Goal: Find specific page/section: Find specific page/section

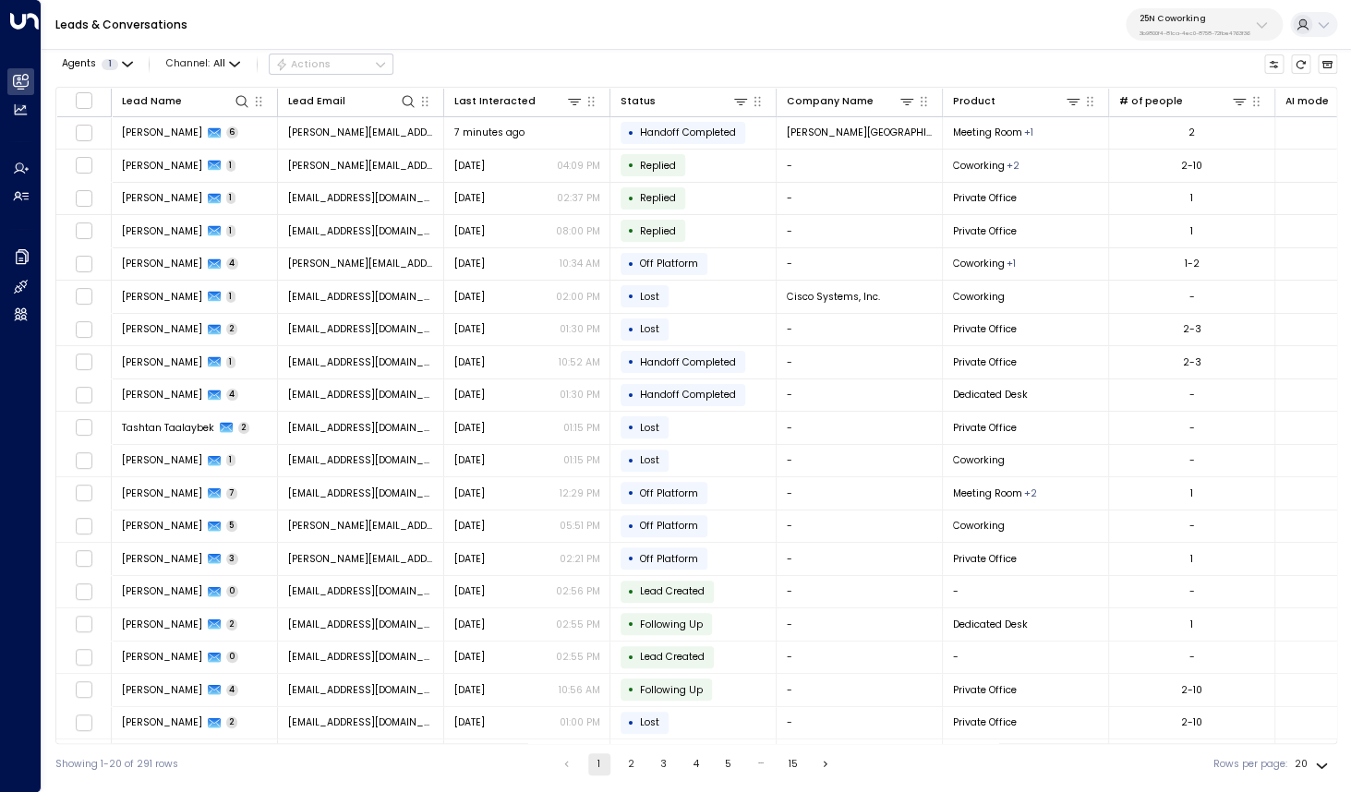
click at [1208, 23] on p "25N Coworking" at bounding box center [1195, 18] width 111 height 11
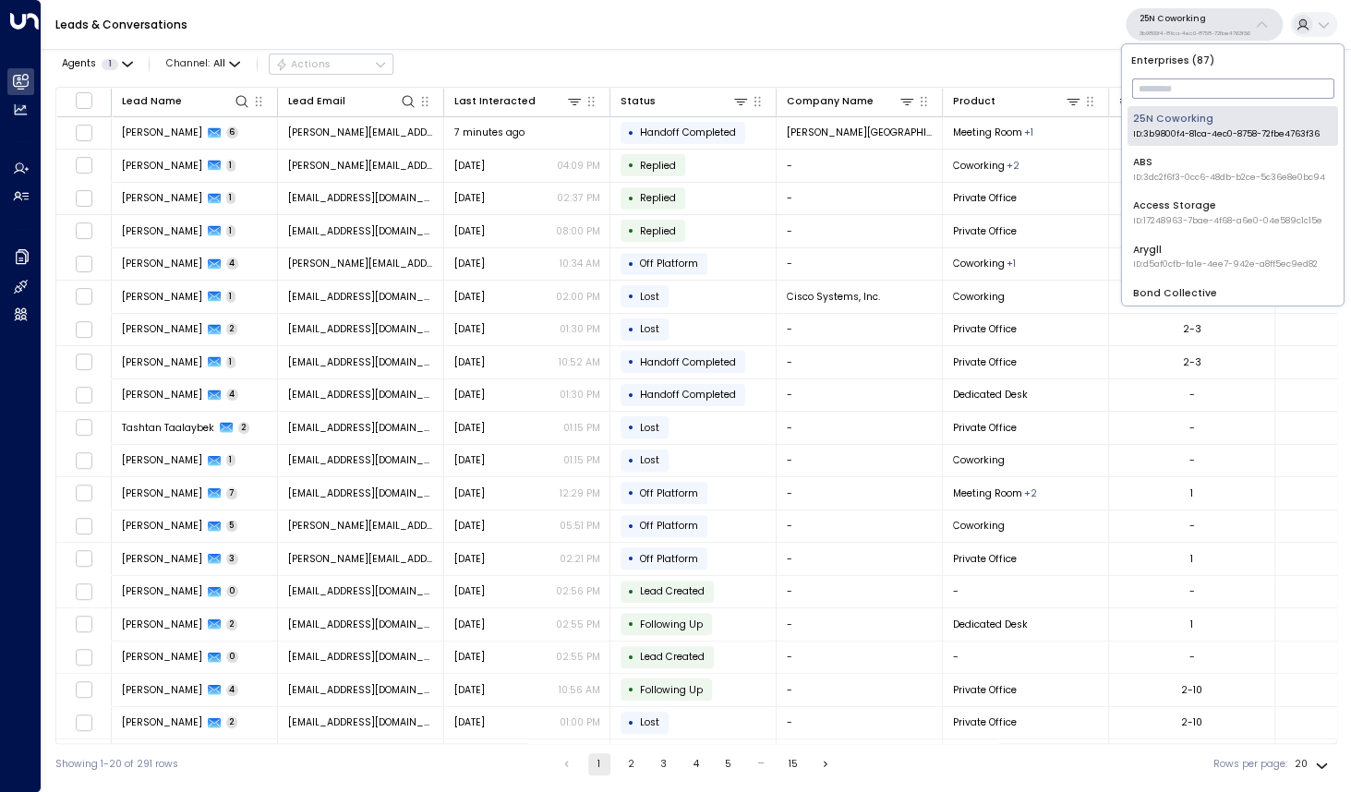
click at [1185, 89] on input "text" at bounding box center [1232, 89] width 202 height 30
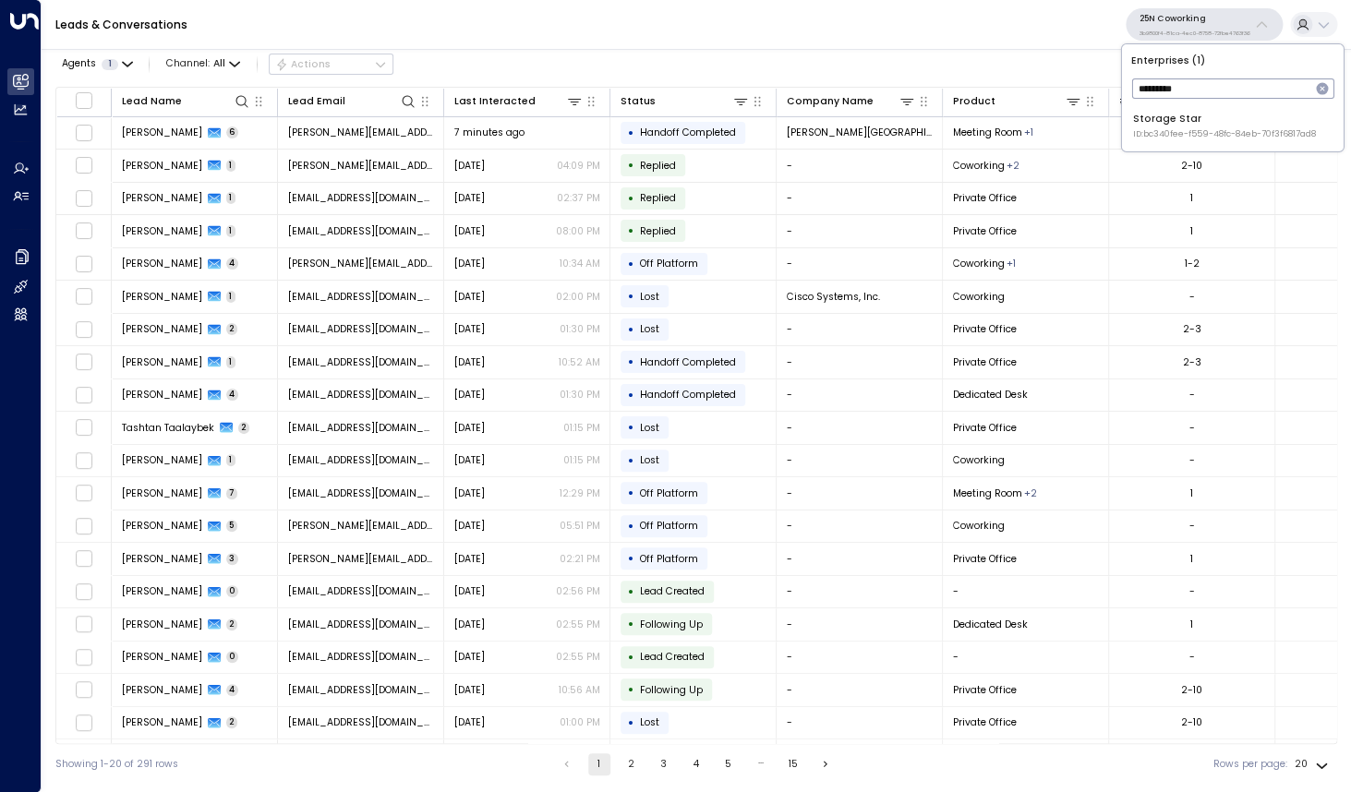
type input "*********"
click at [1176, 121] on div "Storage Star ID: bc340fee-f559-48fc-84eb-70f3f6817ad8" at bounding box center [1224, 126] width 183 height 29
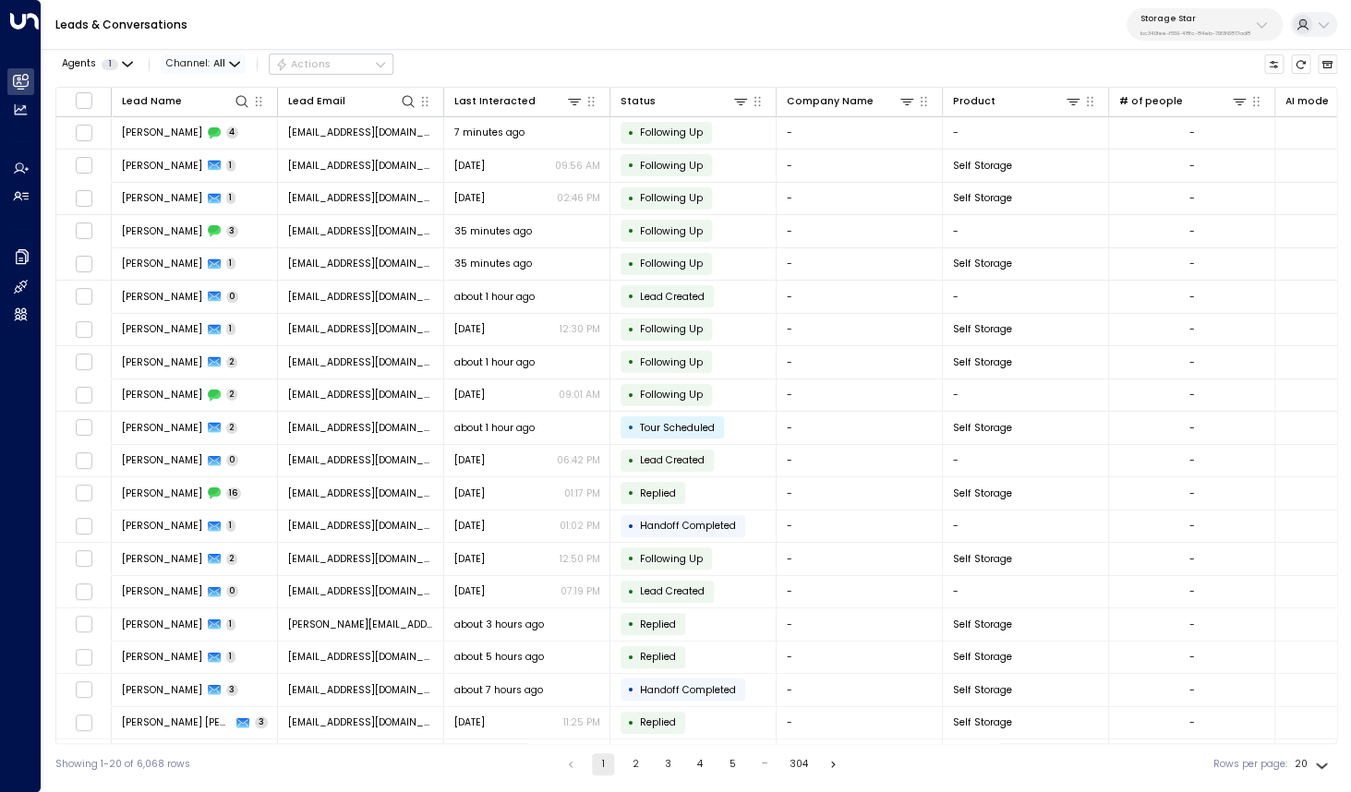
click at [207, 64] on span "Channel: All" at bounding box center [203, 63] width 85 height 19
click at [208, 165] on span "Voice" at bounding box center [196, 168] width 30 height 15
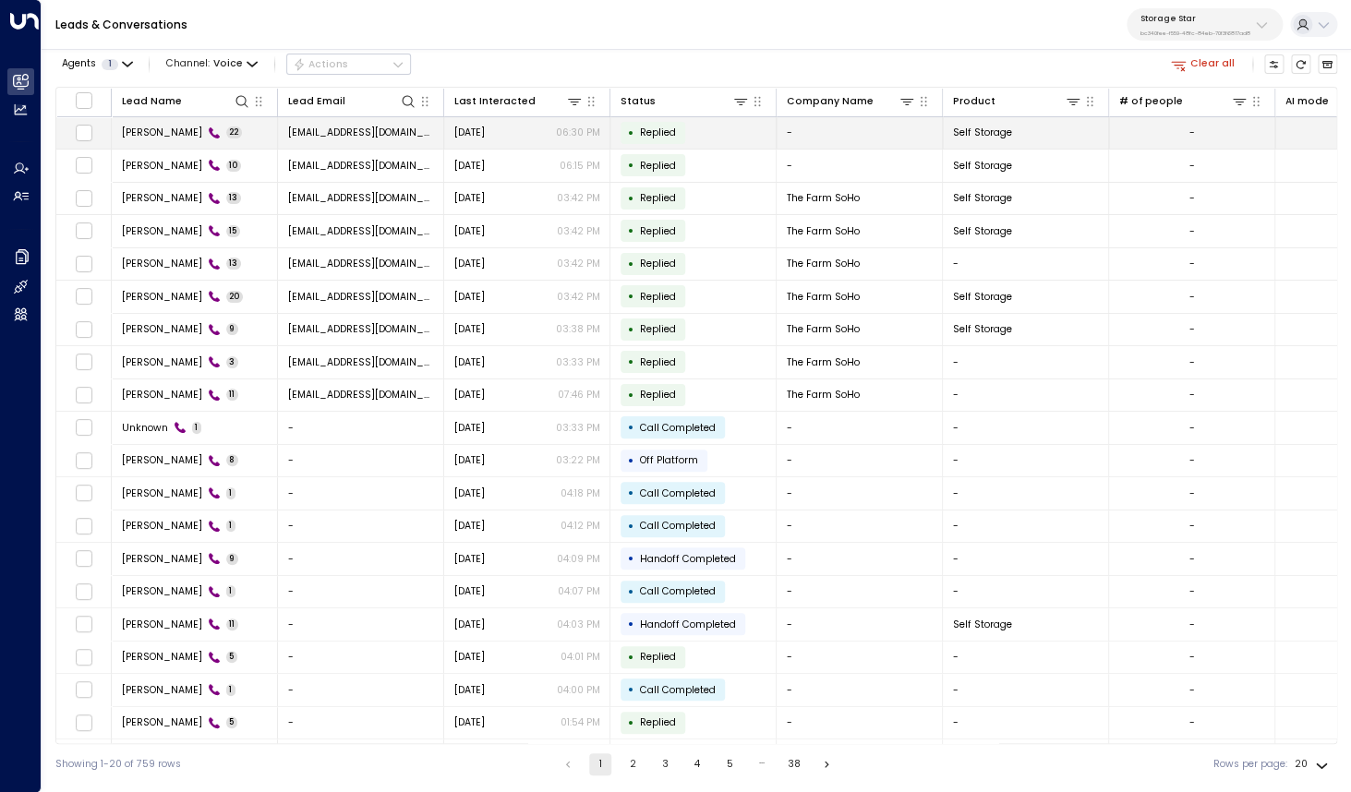
click at [146, 131] on span "[PERSON_NAME]" at bounding box center [162, 133] width 80 height 14
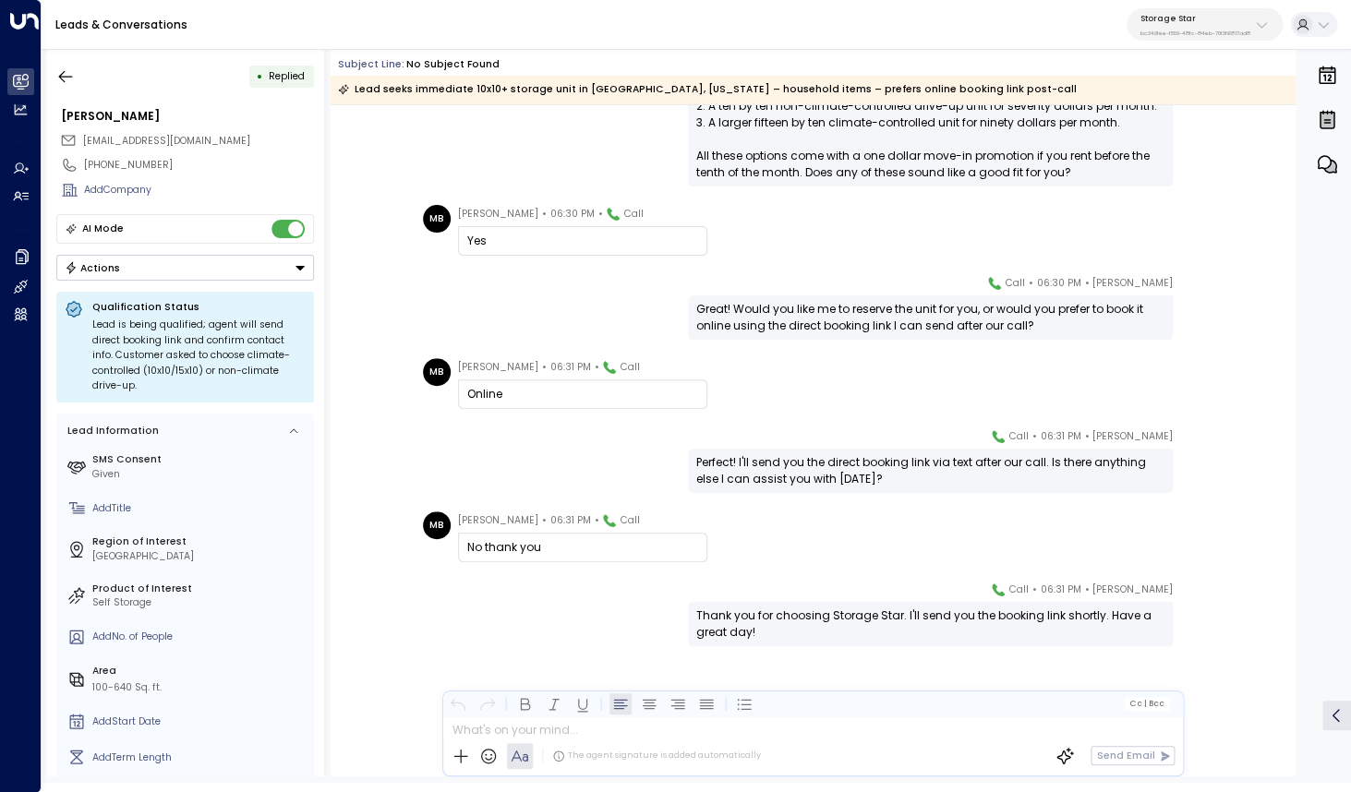
scroll to position [2981, 0]
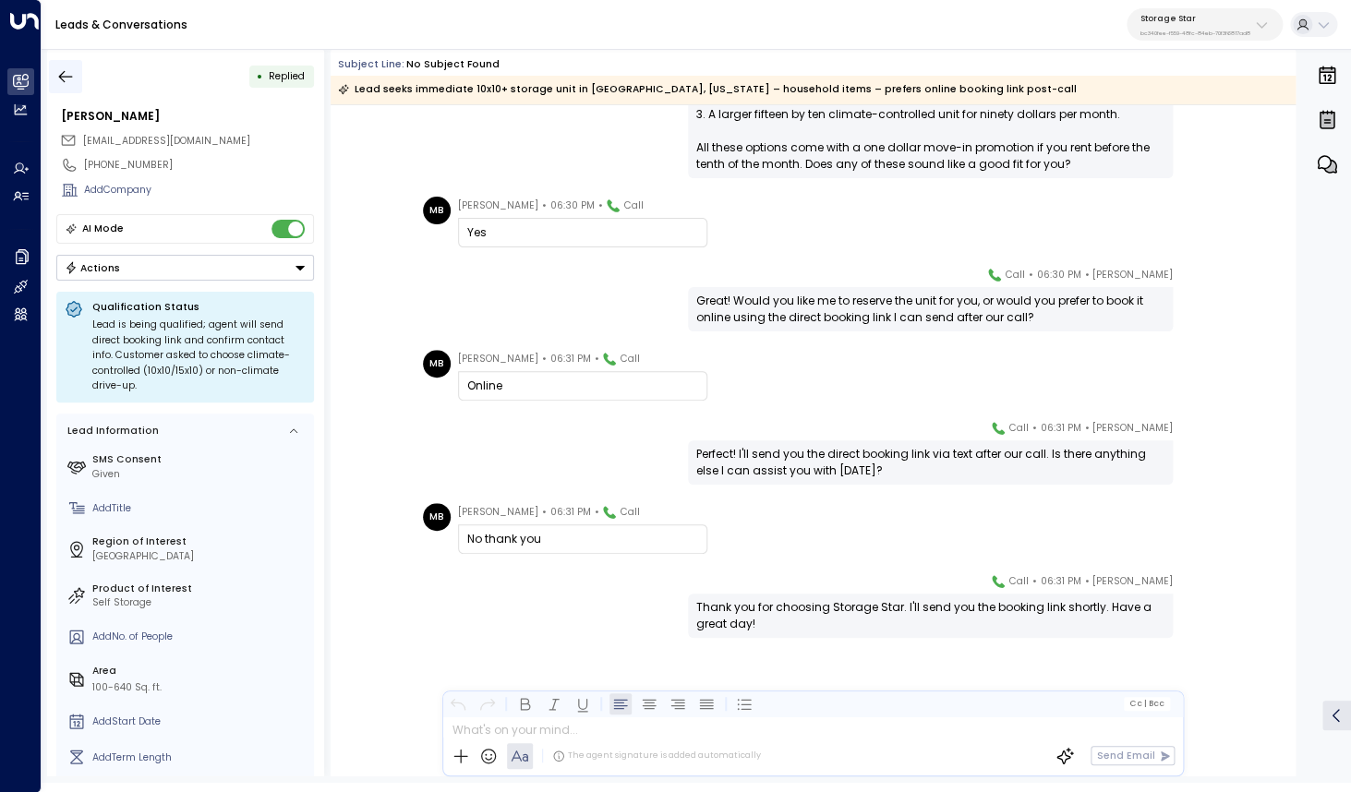
click at [75, 82] on icon "button" at bounding box center [65, 76] width 18 height 18
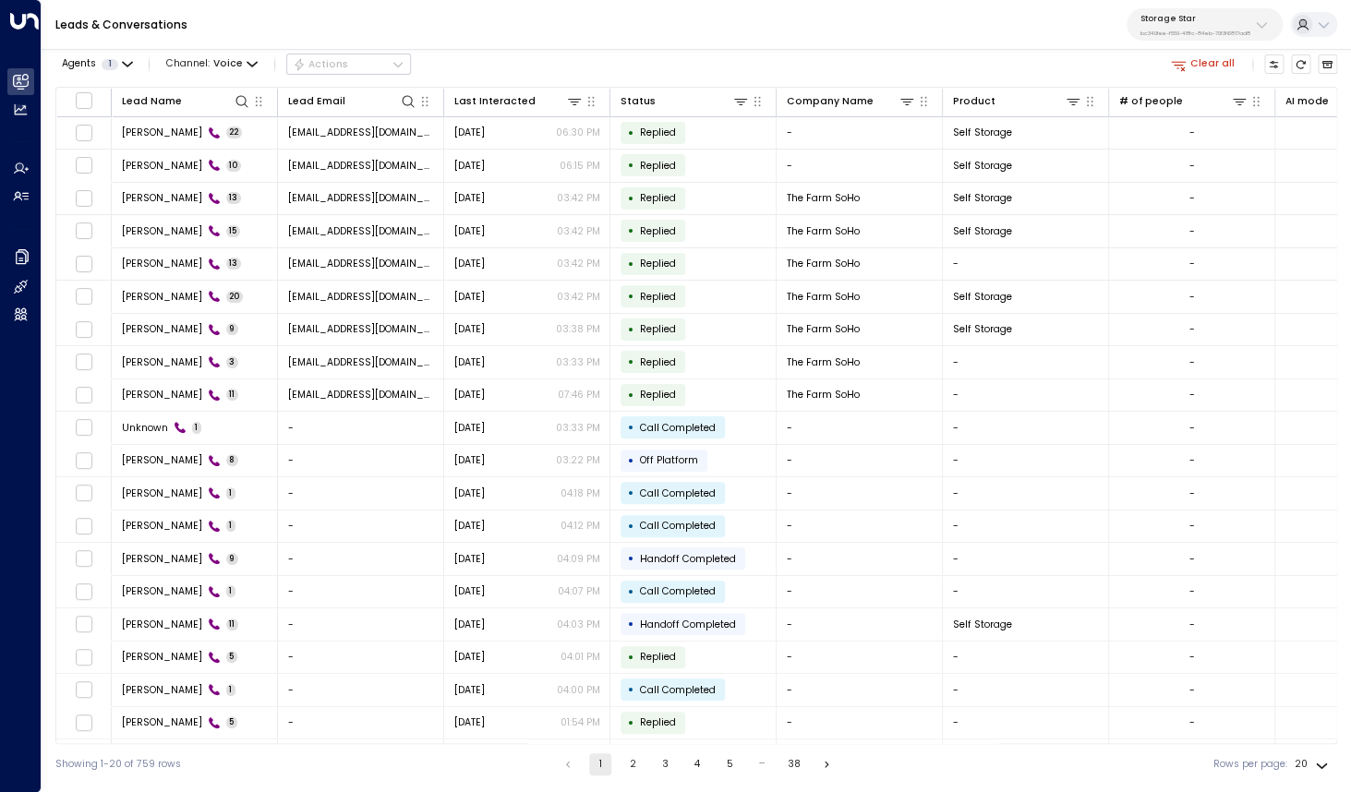
click at [235, 77] on div "Agents 1 Channel: Voice Actions" at bounding box center [233, 64] width 356 height 31
click at [237, 65] on span "Voice" at bounding box center [228, 63] width 30 height 11
click at [213, 102] on p "All" at bounding box center [210, 95] width 59 height 15
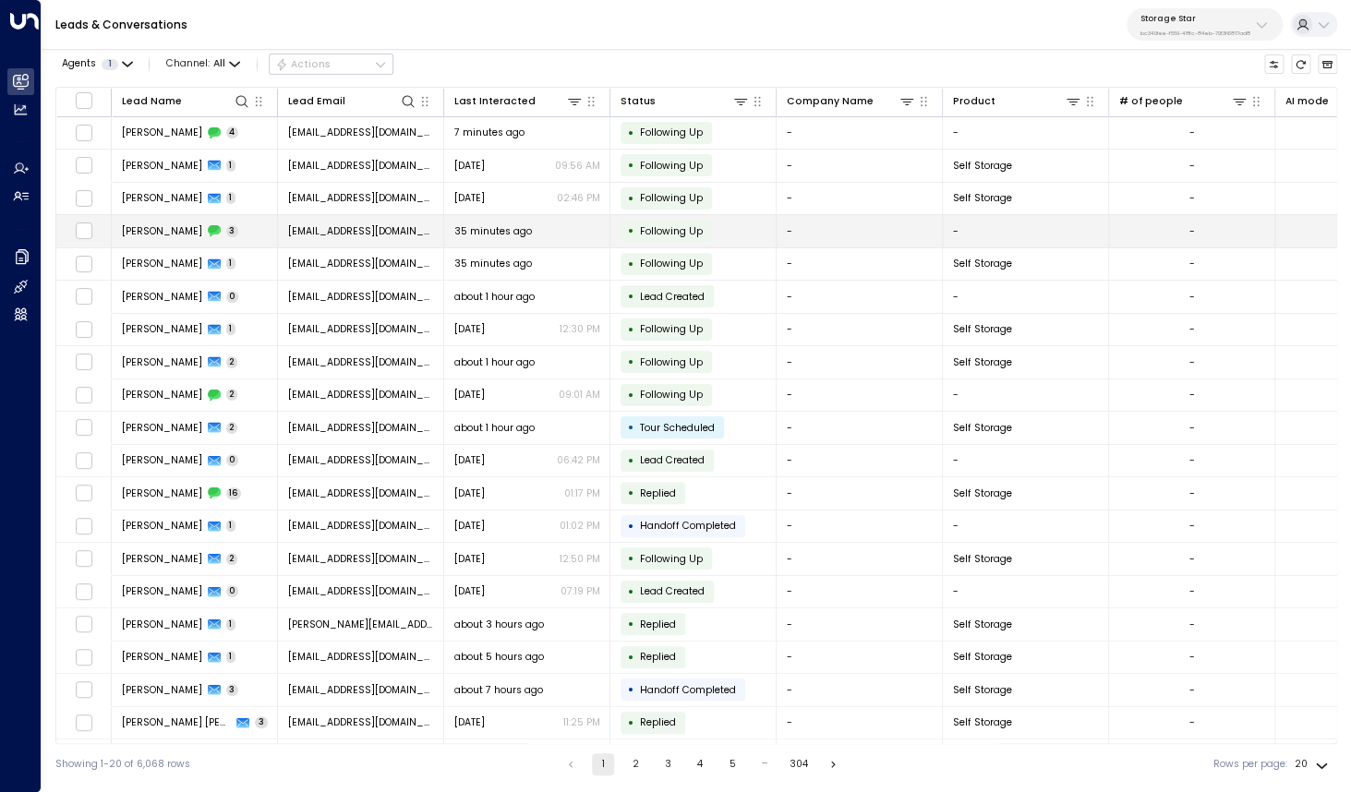
scroll to position [30, 0]
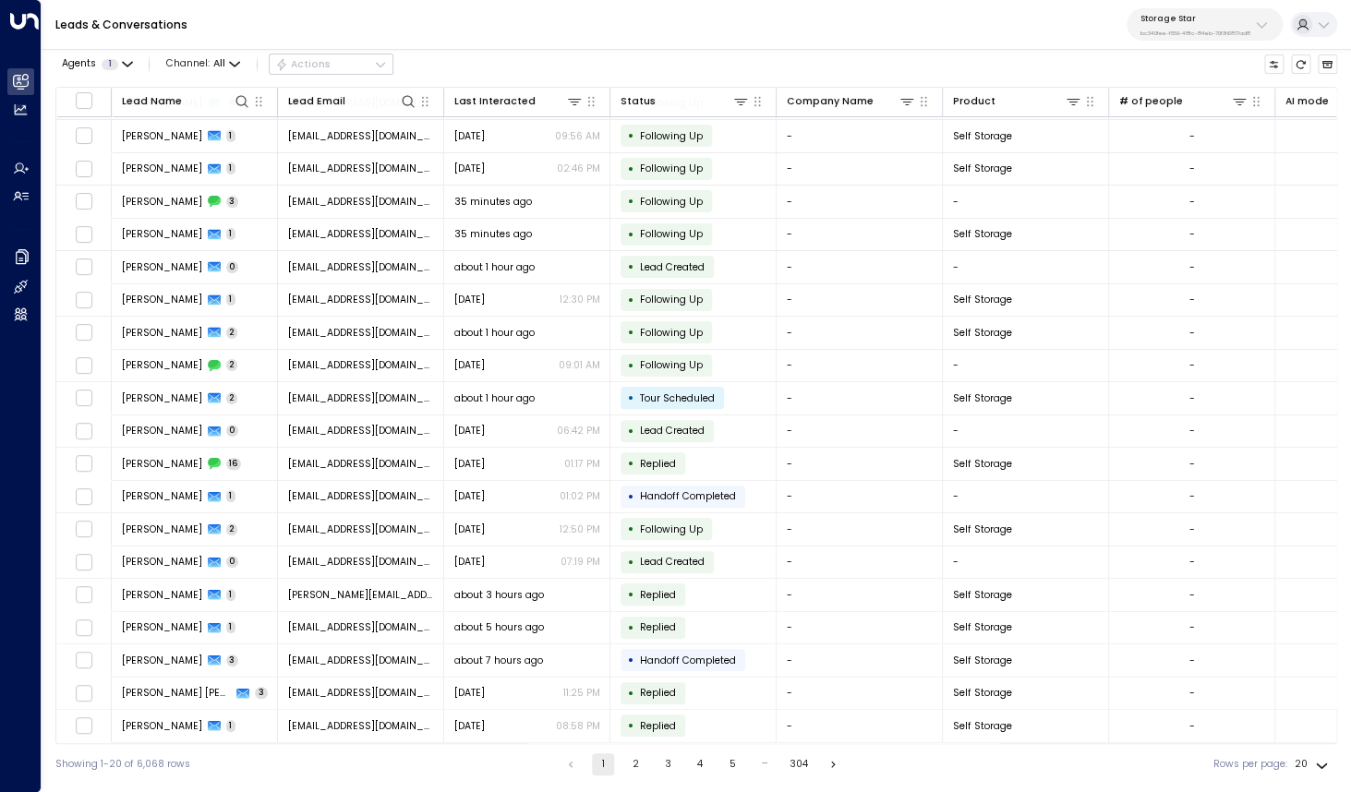
click at [634, 764] on button "2" at bounding box center [635, 765] width 22 height 22
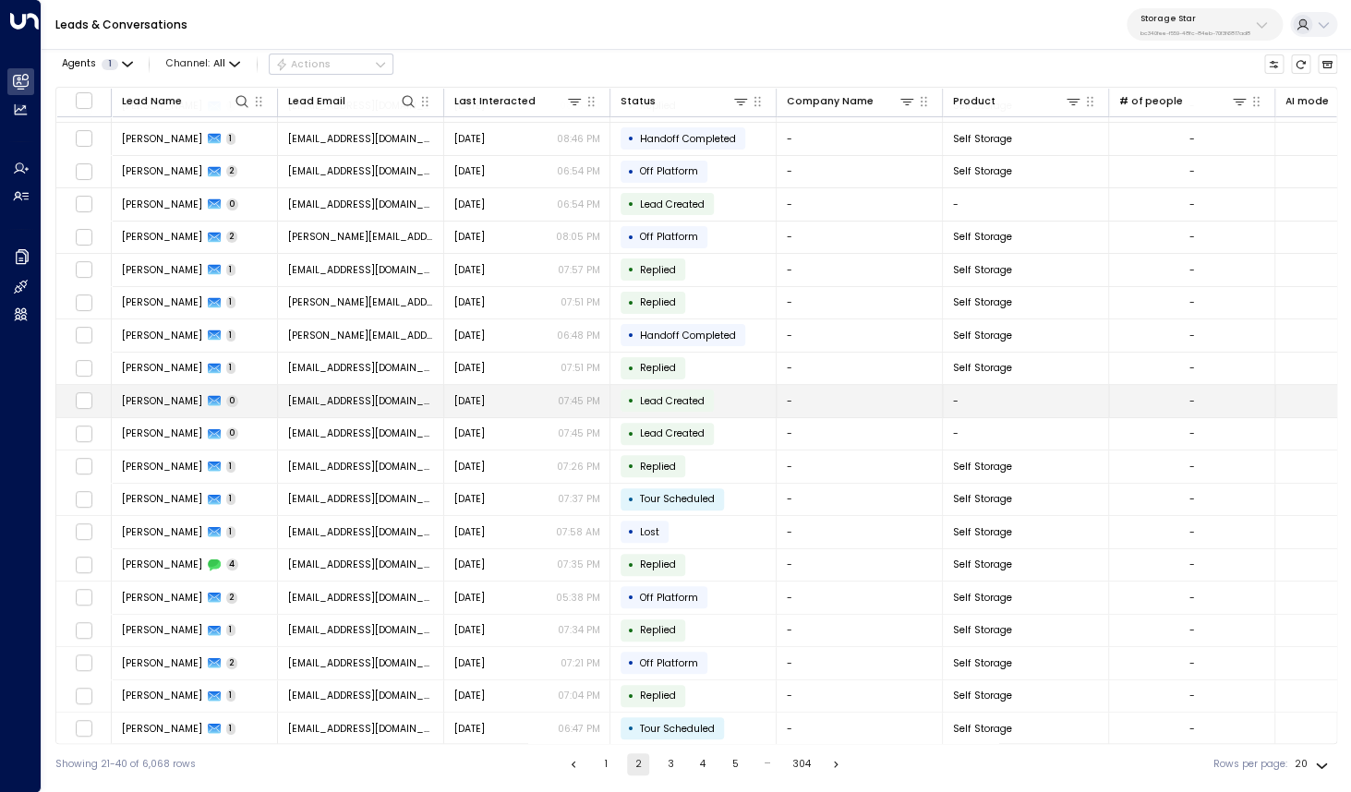
scroll to position [30, 0]
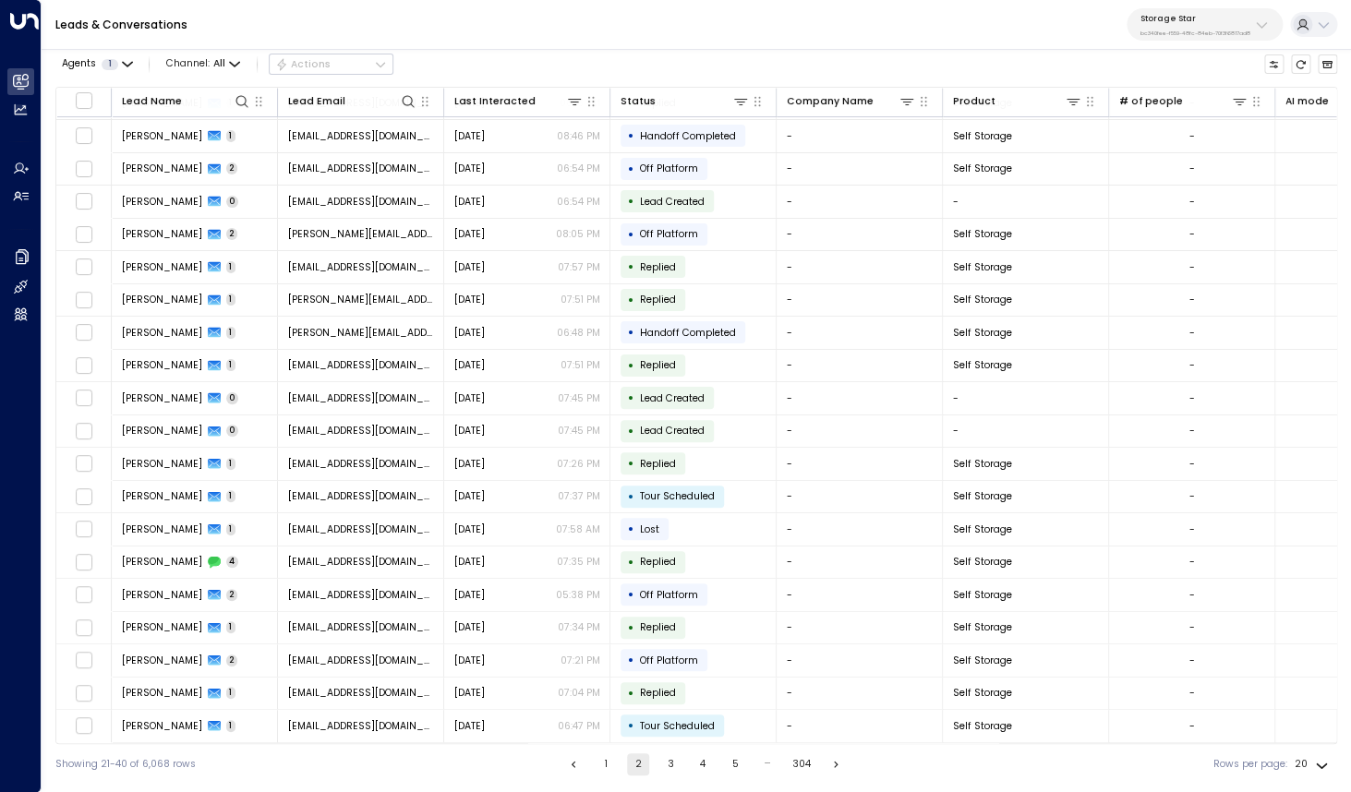
click at [670, 764] on button "3" at bounding box center [670, 765] width 22 height 22
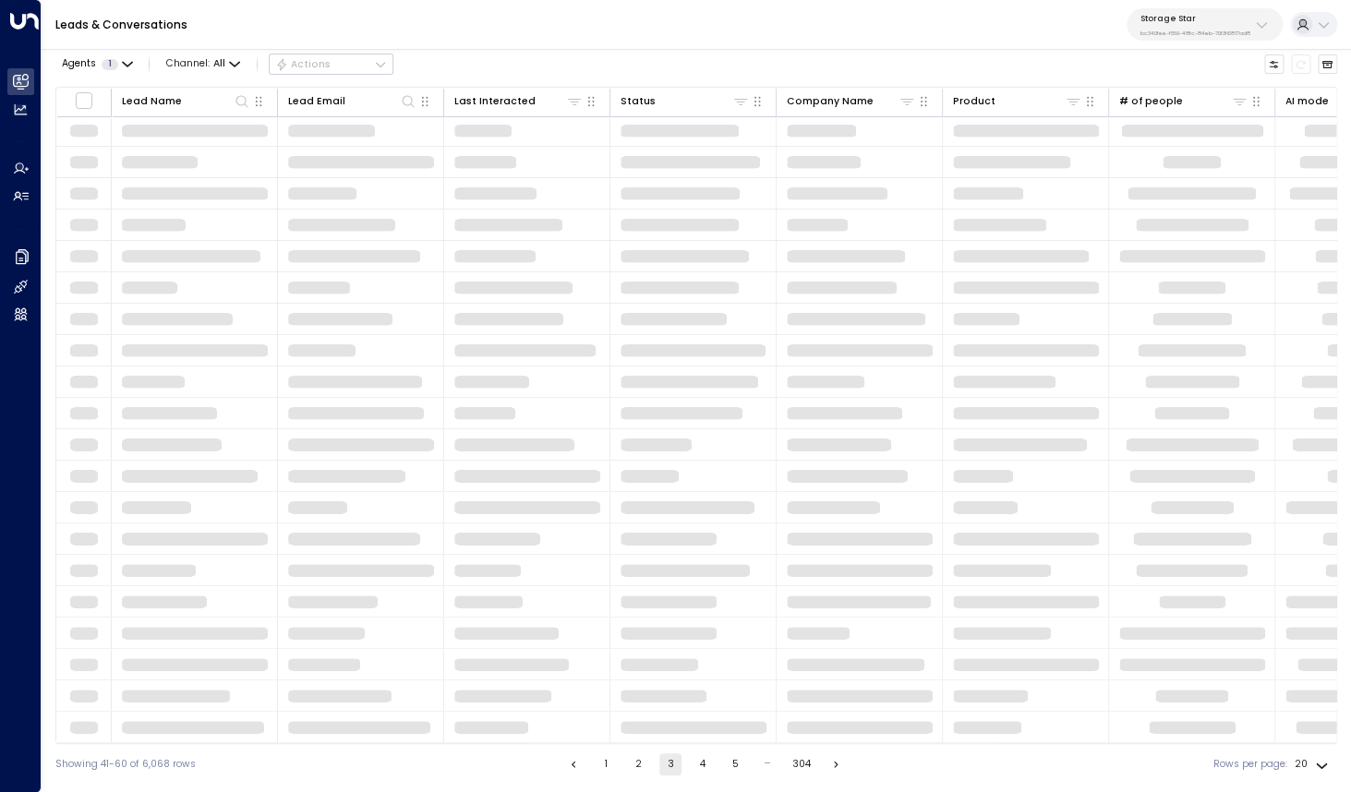
scroll to position [2, 0]
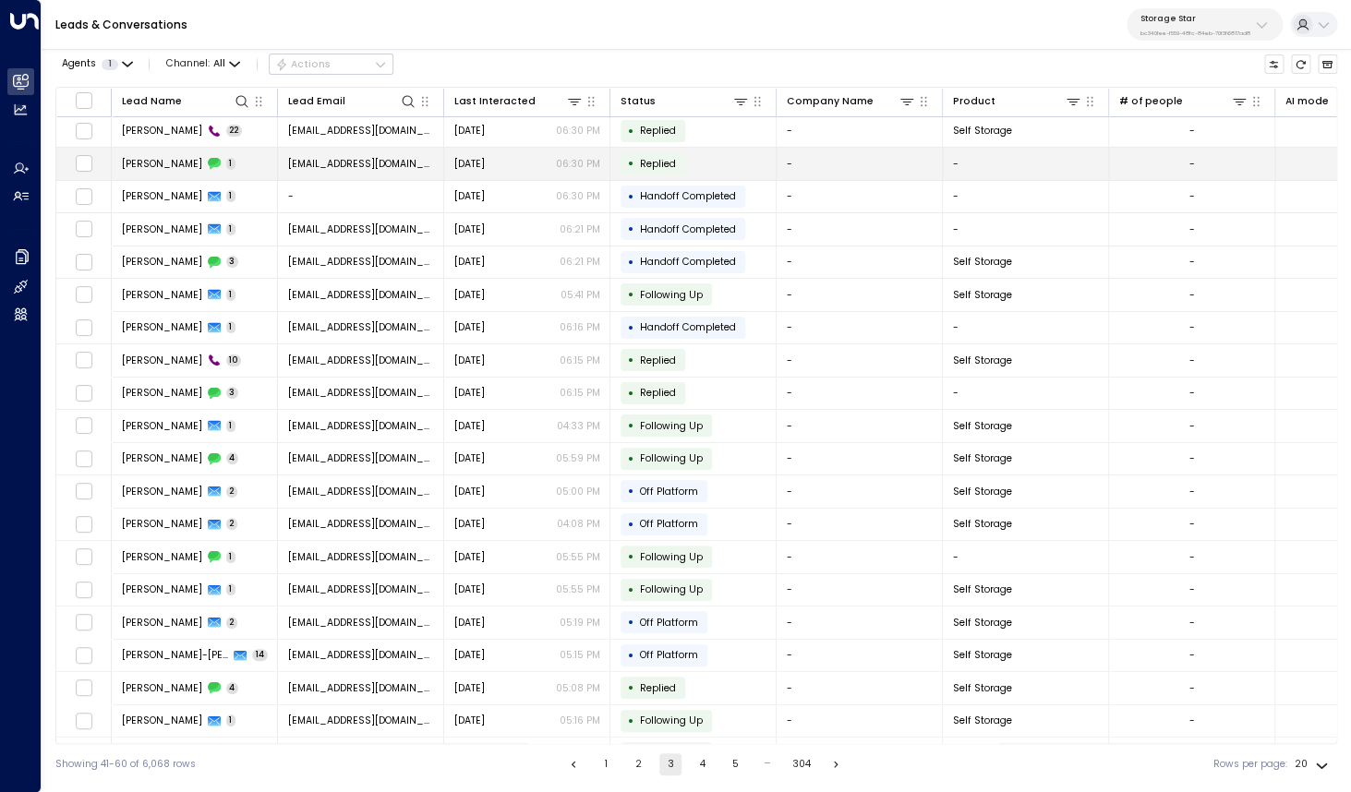
click at [184, 173] on td "Michelle Brown 1" at bounding box center [195, 164] width 166 height 32
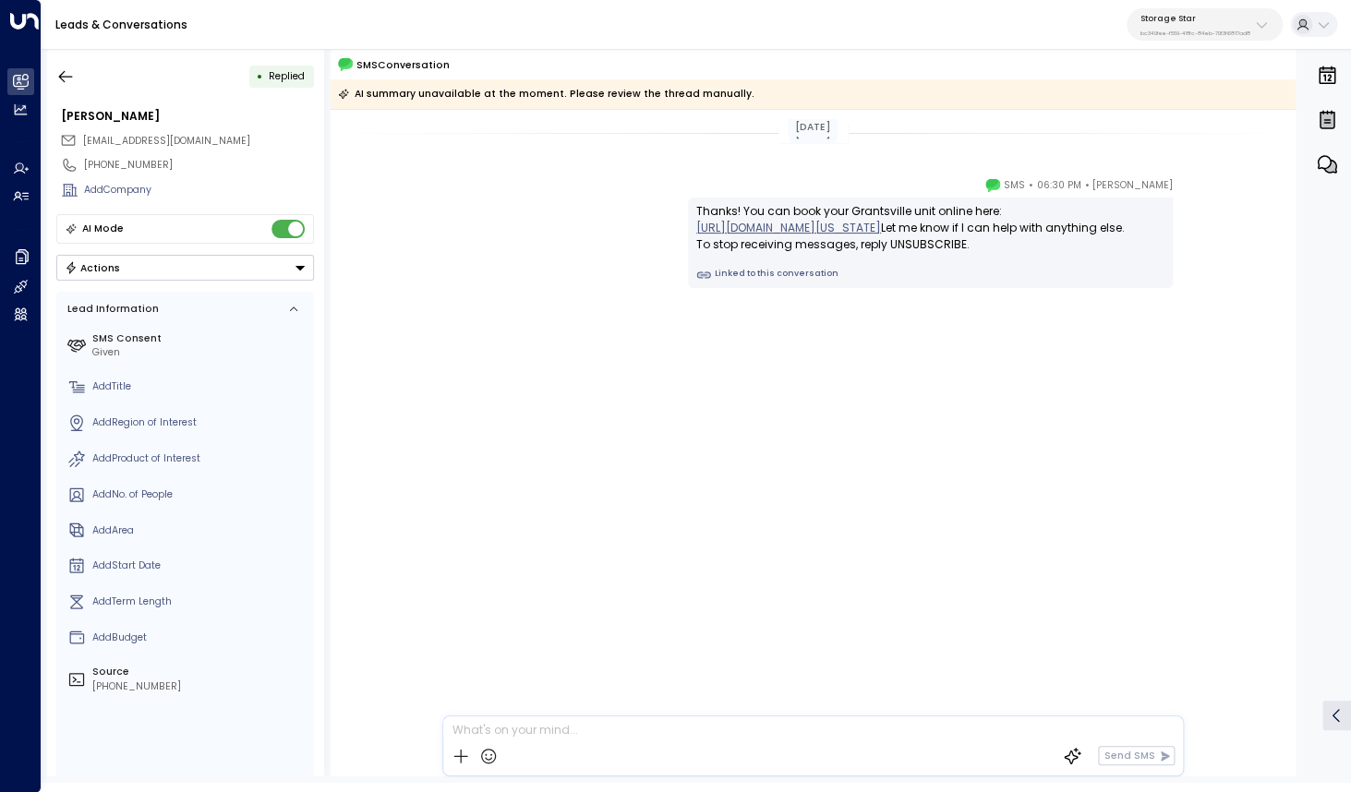
click at [828, 232] on link "[URL][DOMAIN_NAME][US_STATE]" at bounding box center [788, 228] width 185 height 17
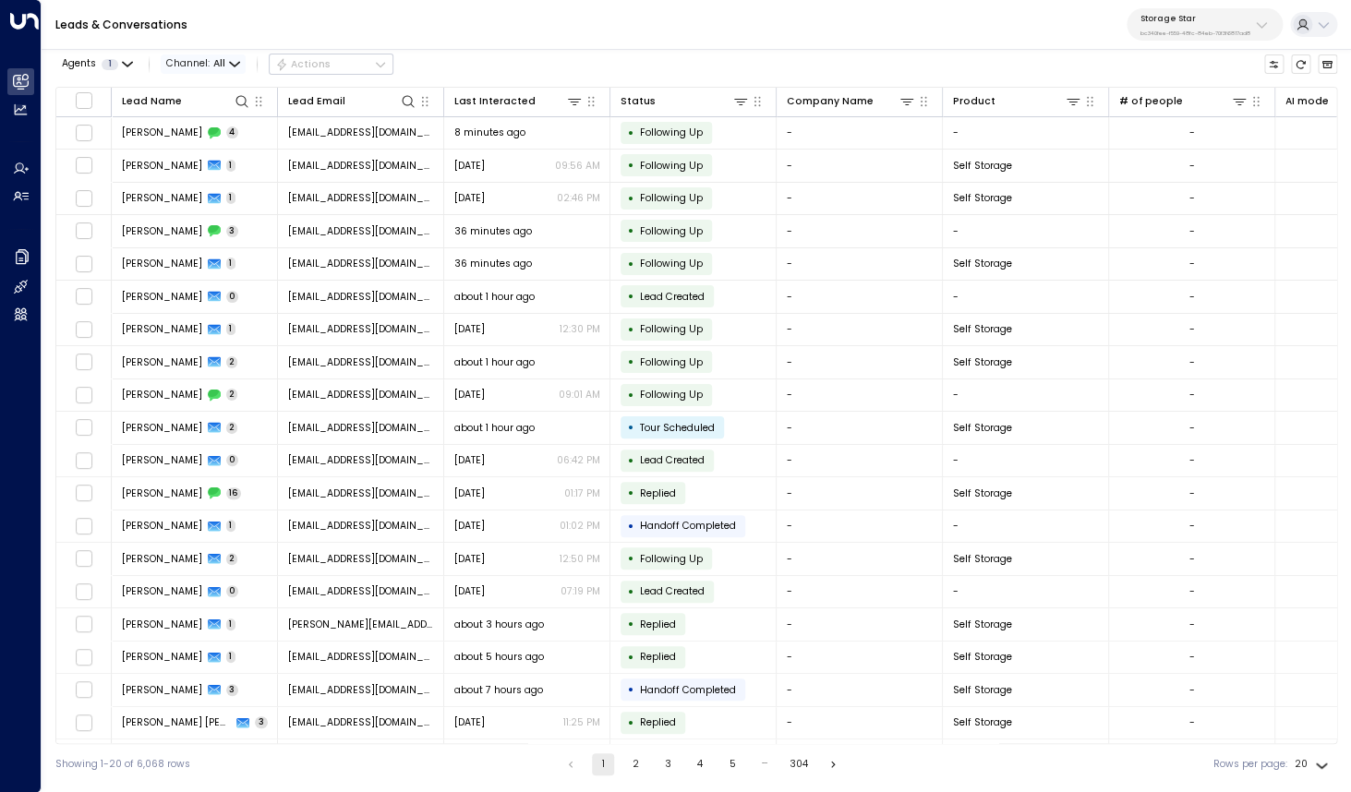
click at [234, 65] on icon "button" at bounding box center [233, 64] width 9 height 4
click at [227, 66] on span "Channel: All" at bounding box center [203, 63] width 85 height 19
click at [219, 61] on div at bounding box center [675, 396] width 1351 height 792
click at [227, 63] on span "Channel: All" at bounding box center [203, 63] width 85 height 19
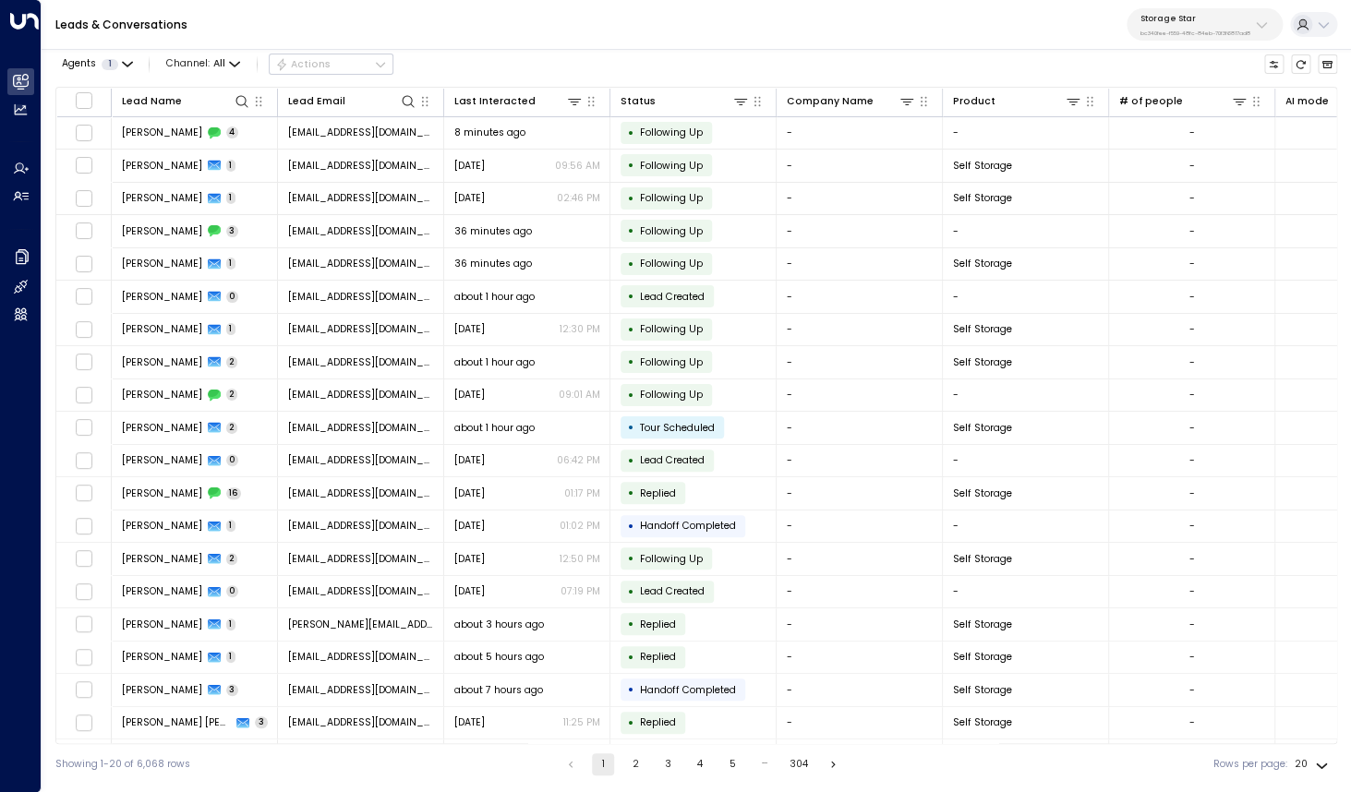
click at [217, 144] on li "Voice" at bounding box center [197, 136] width 66 height 15
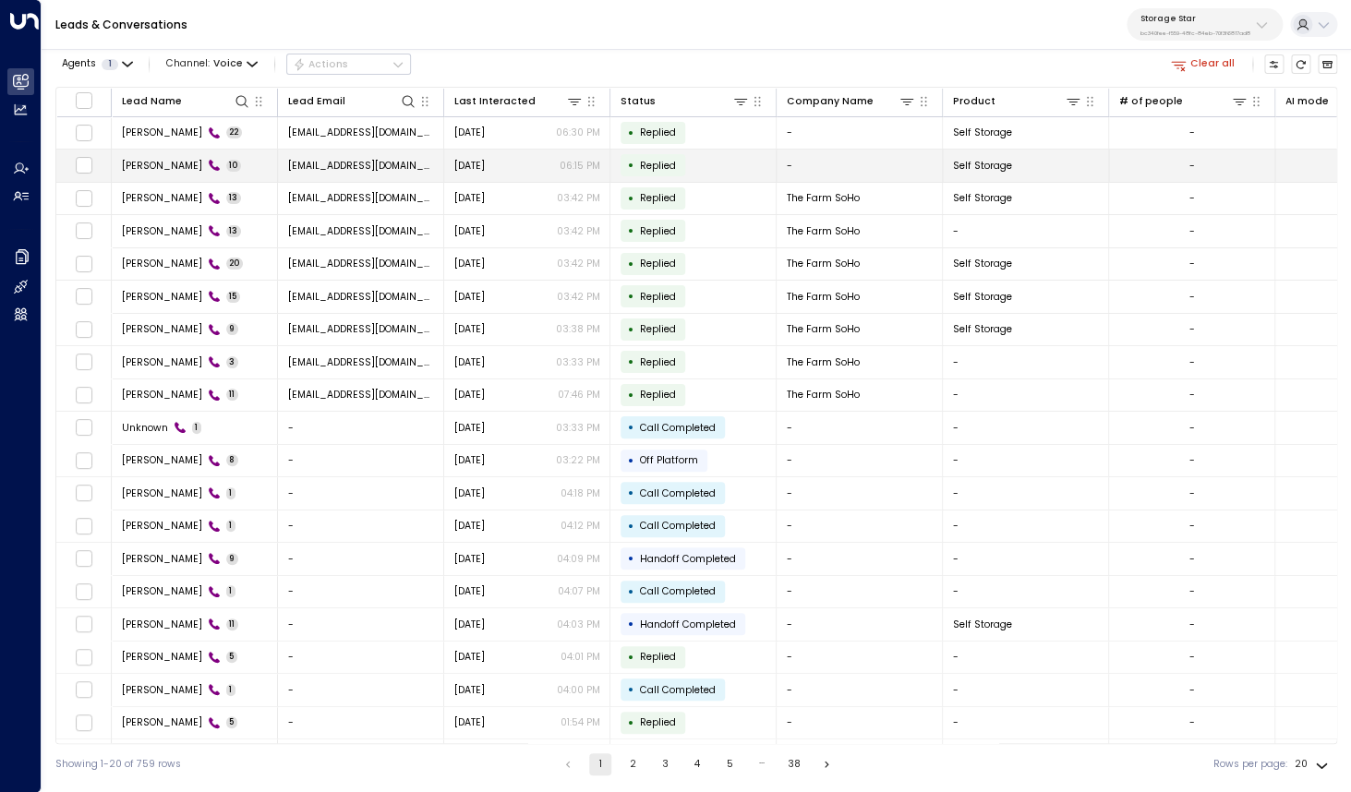
click at [167, 164] on span "[PERSON_NAME]" at bounding box center [162, 166] width 80 height 14
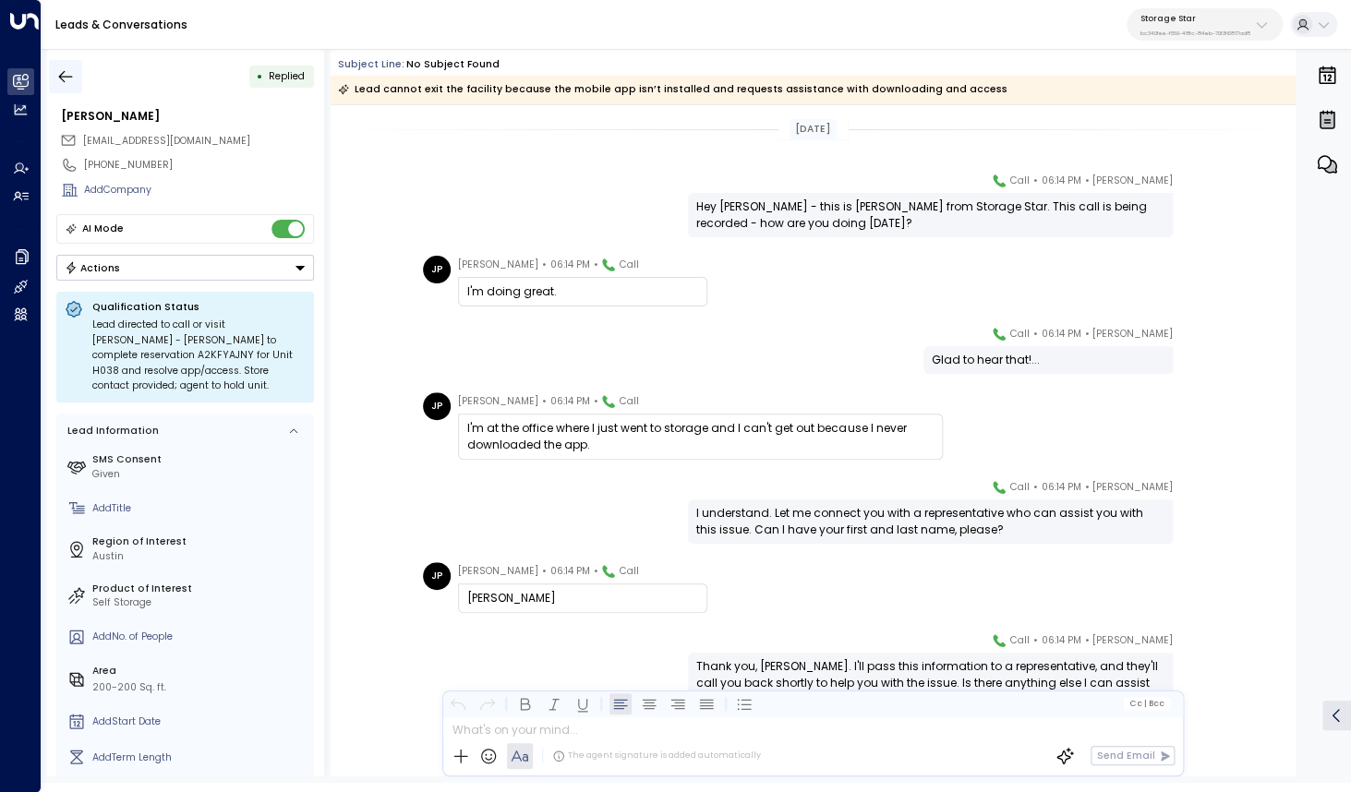
click at [67, 81] on icon "button" at bounding box center [65, 76] width 18 height 18
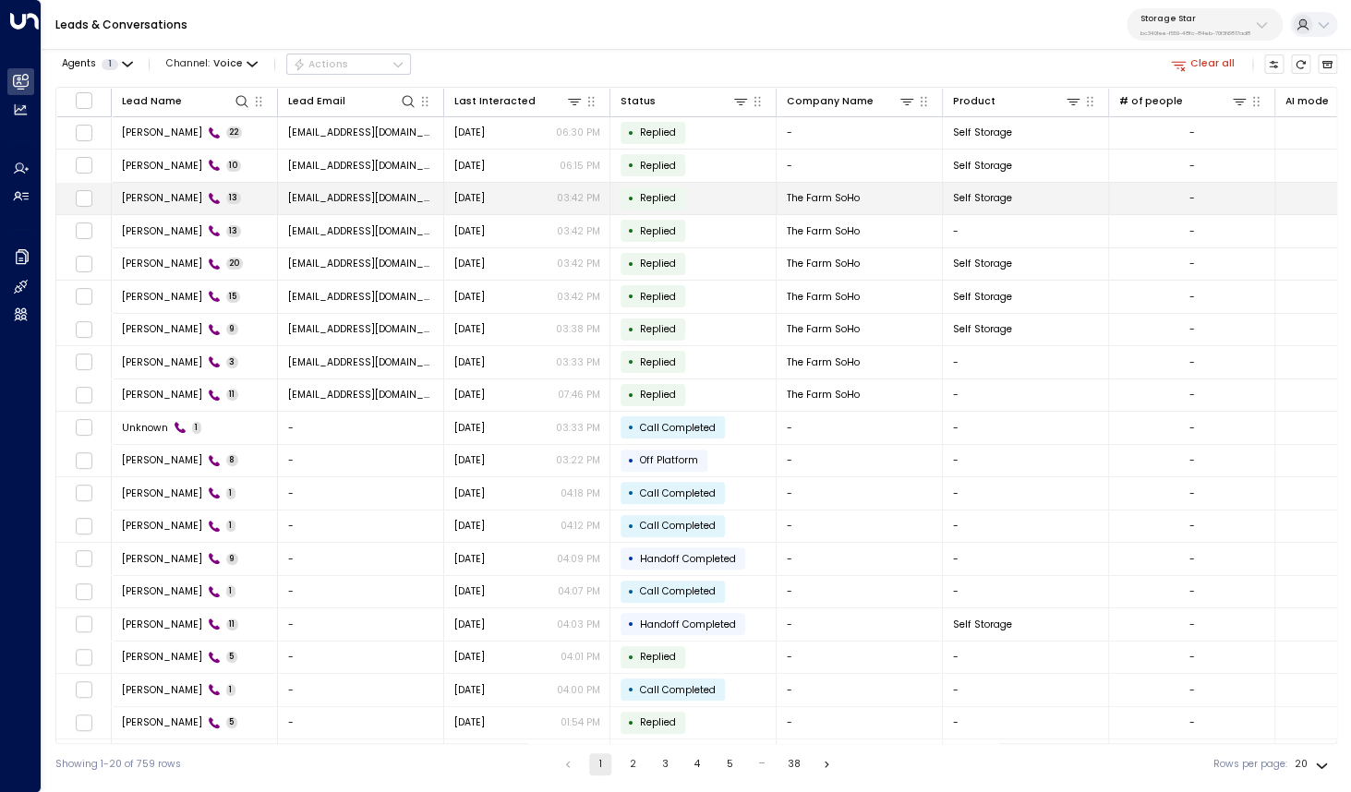
click at [176, 196] on span "[PERSON_NAME]" at bounding box center [162, 198] width 80 height 14
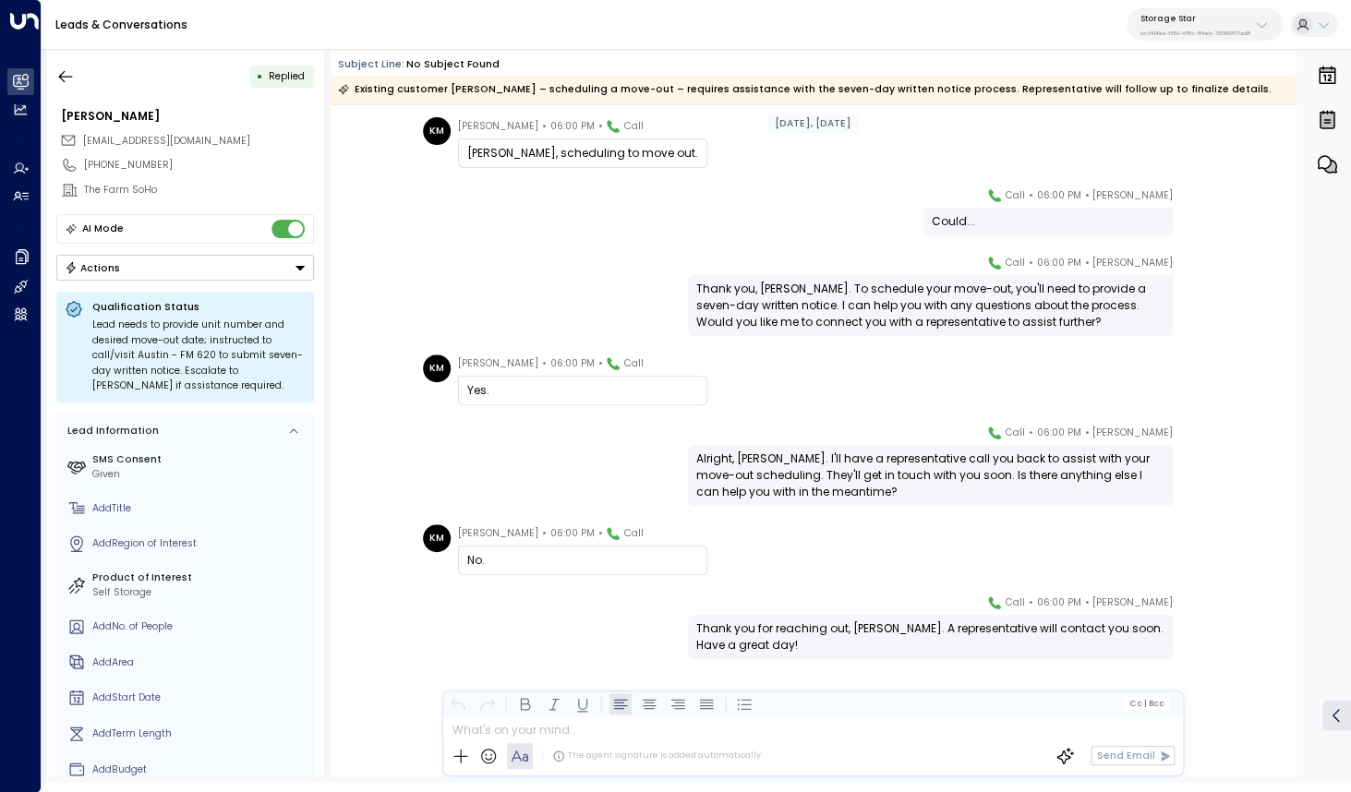
scroll to position [537, 0]
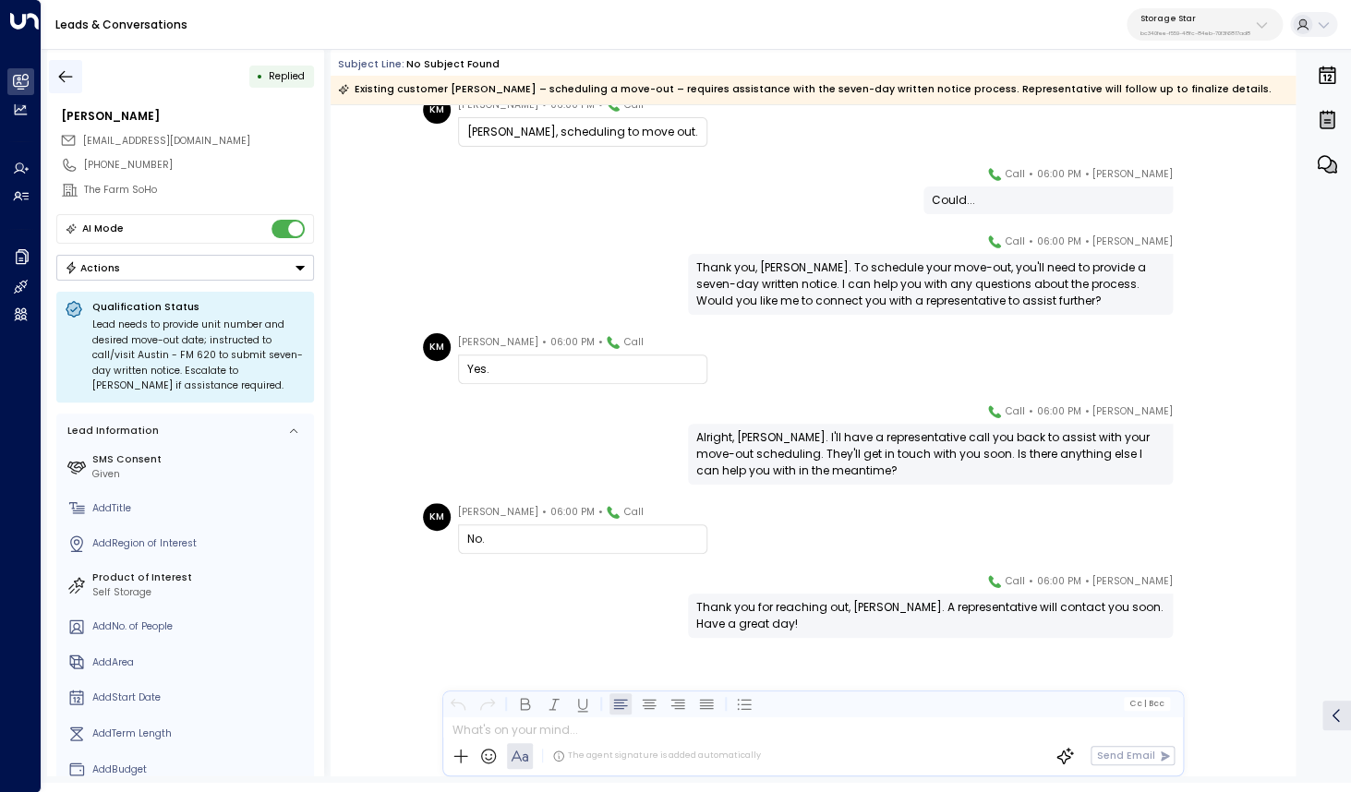
click at [72, 81] on icon "button" at bounding box center [65, 76] width 18 height 18
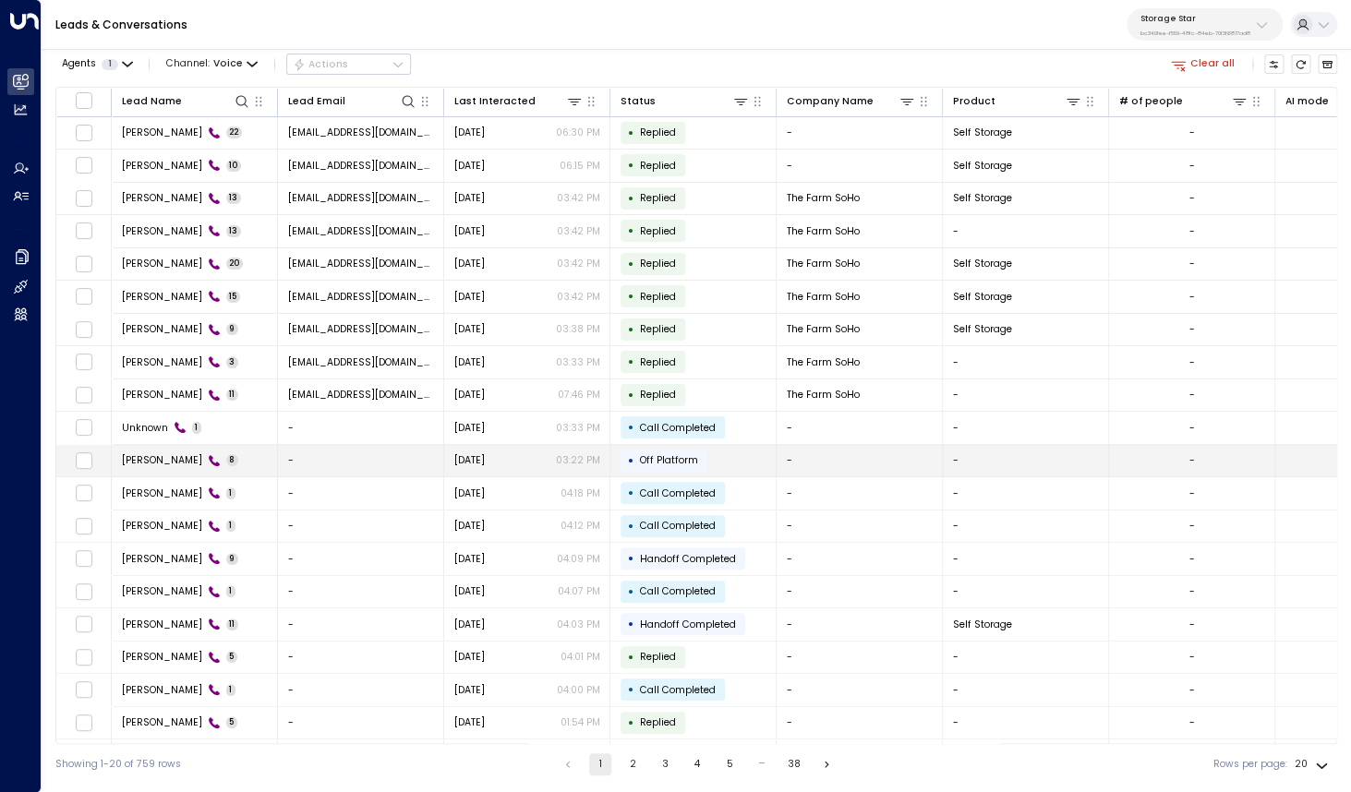
click at [159, 469] on td "[PERSON_NAME] 8" at bounding box center [195, 461] width 166 height 32
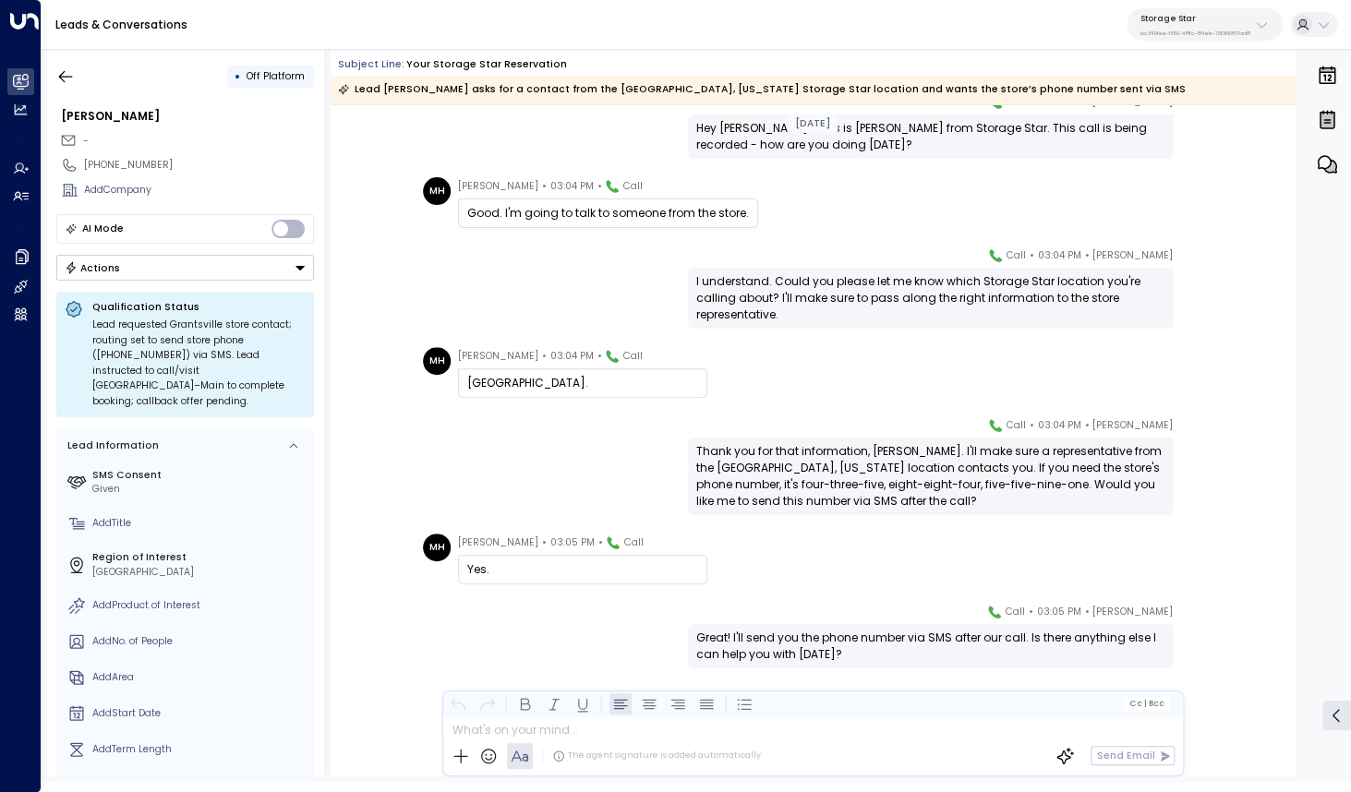
scroll to position [110, 0]
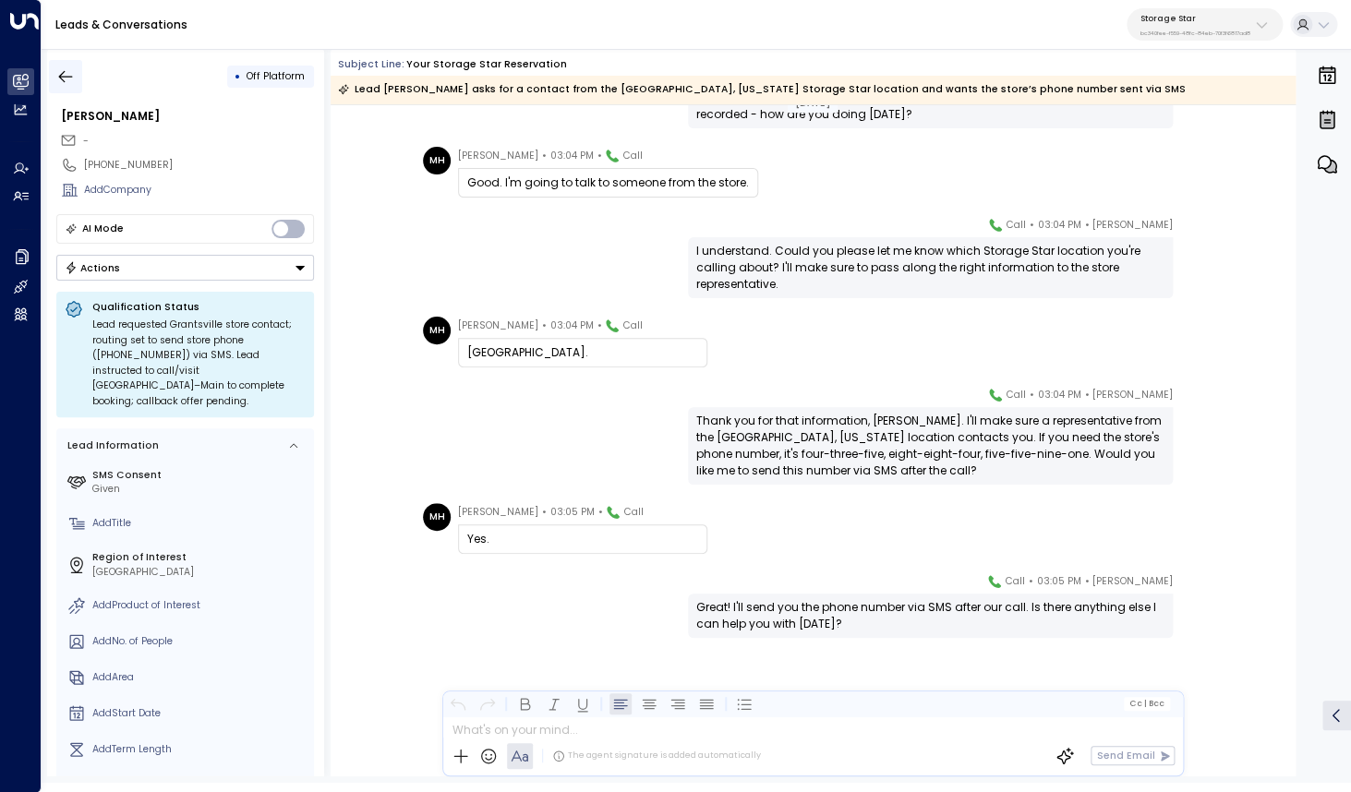
click at [69, 88] on button "button" at bounding box center [65, 76] width 33 height 33
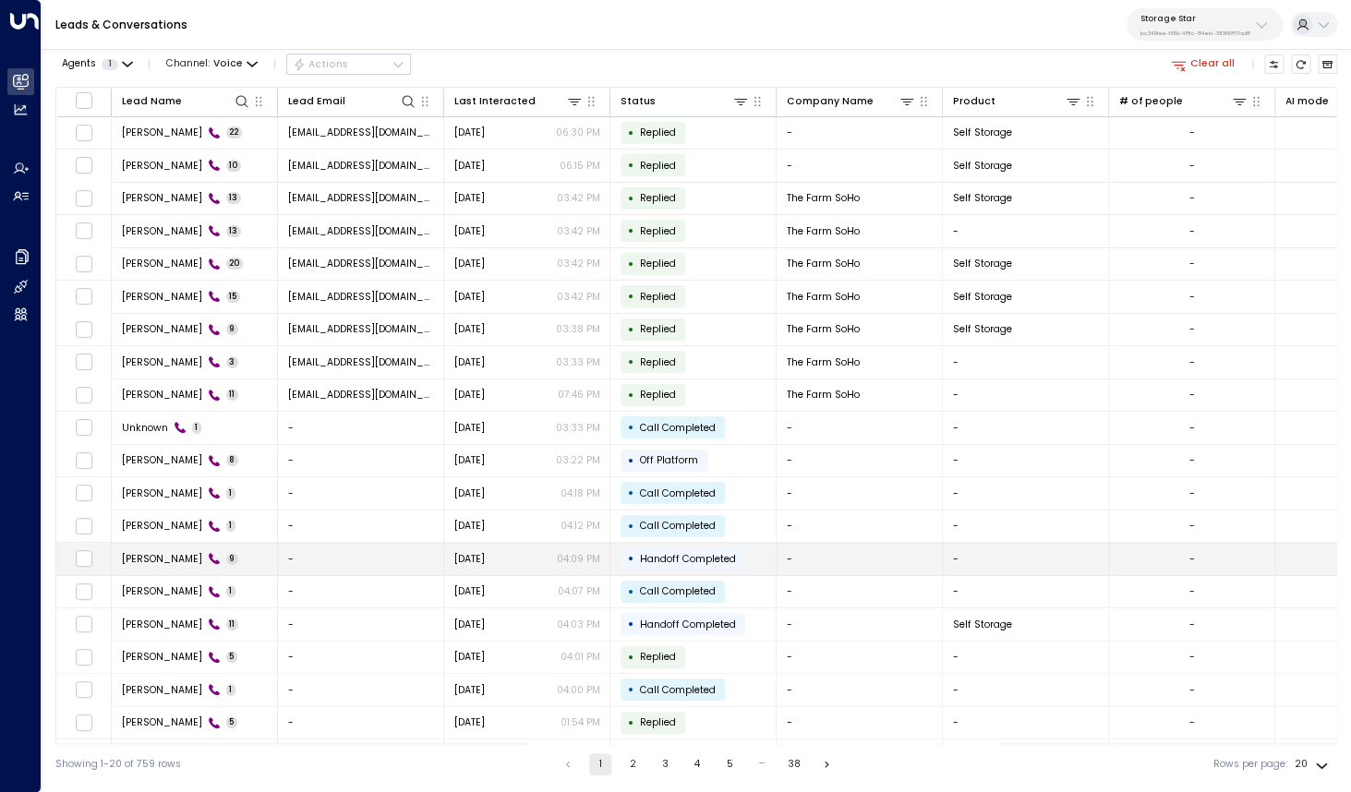
click at [180, 572] on td "[PERSON_NAME] 9" at bounding box center [195, 559] width 166 height 32
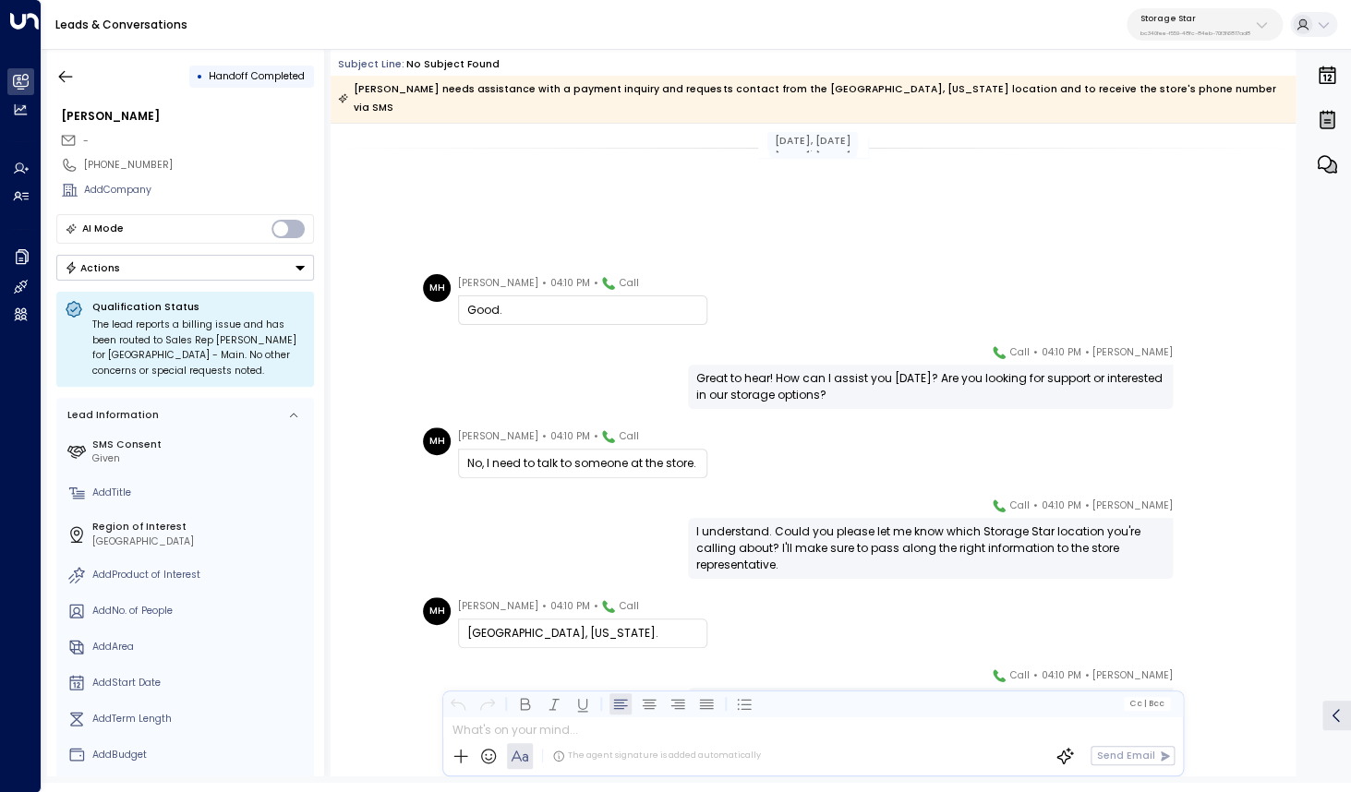
scroll to position [254, 0]
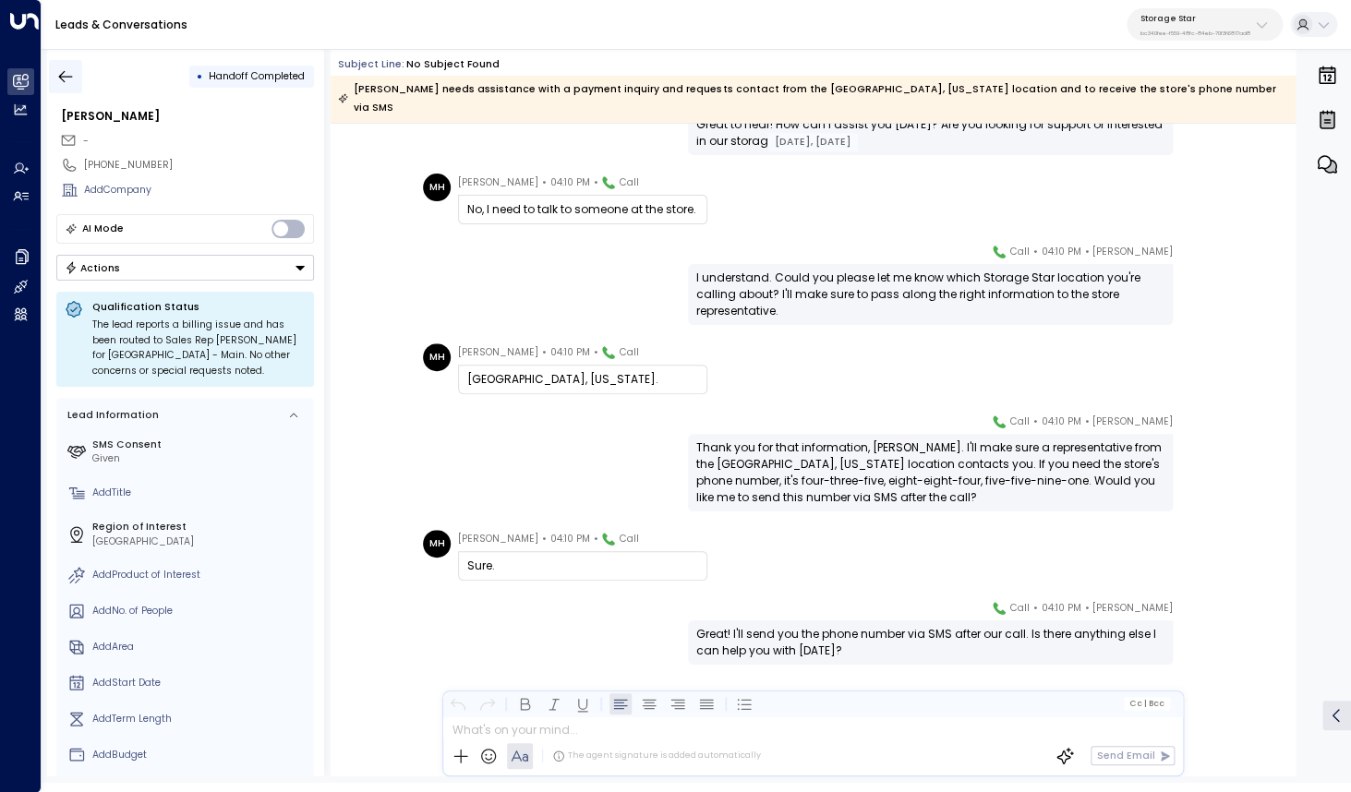
click at [62, 77] on icon "button" at bounding box center [66, 76] width 14 height 12
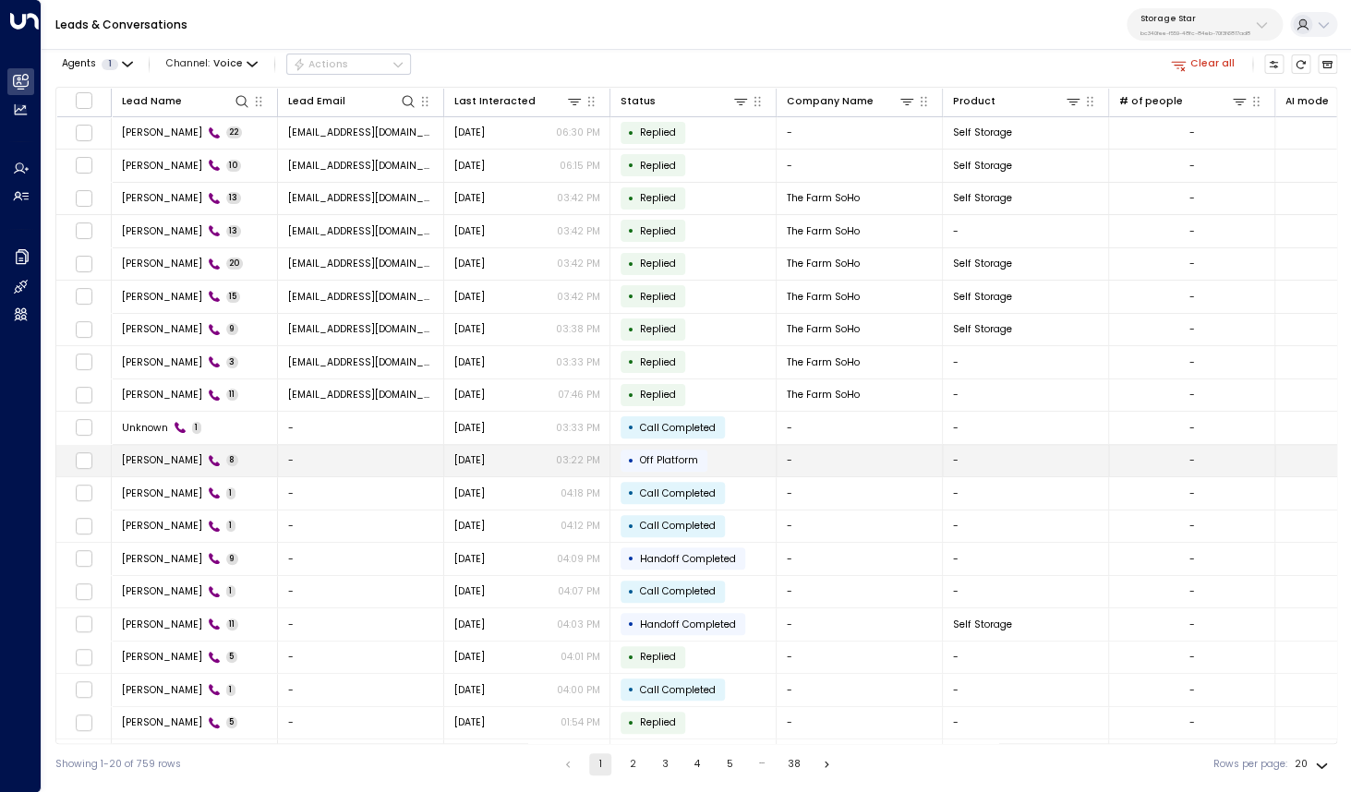
scroll to position [30, 0]
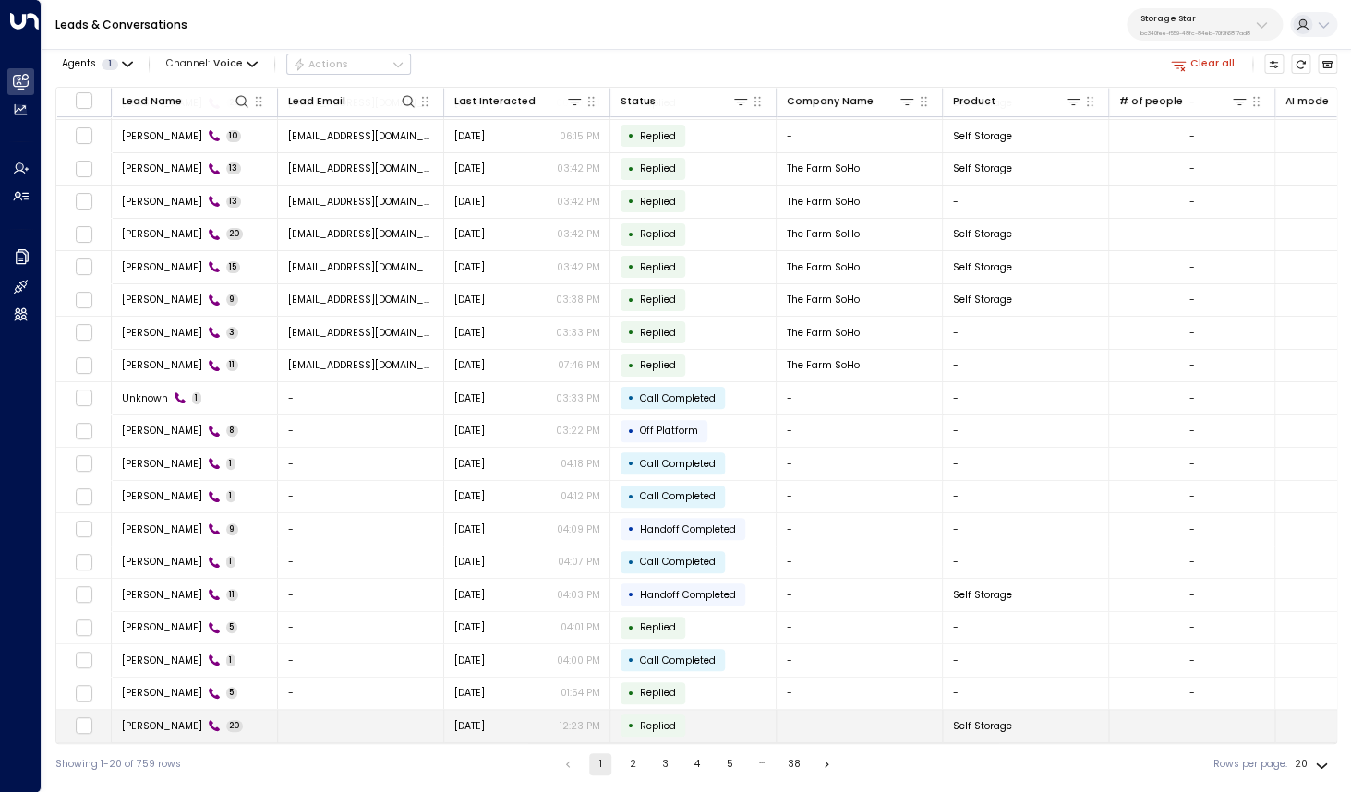
click at [158, 725] on span "[PERSON_NAME]" at bounding box center [162, 726] width 80 height 14
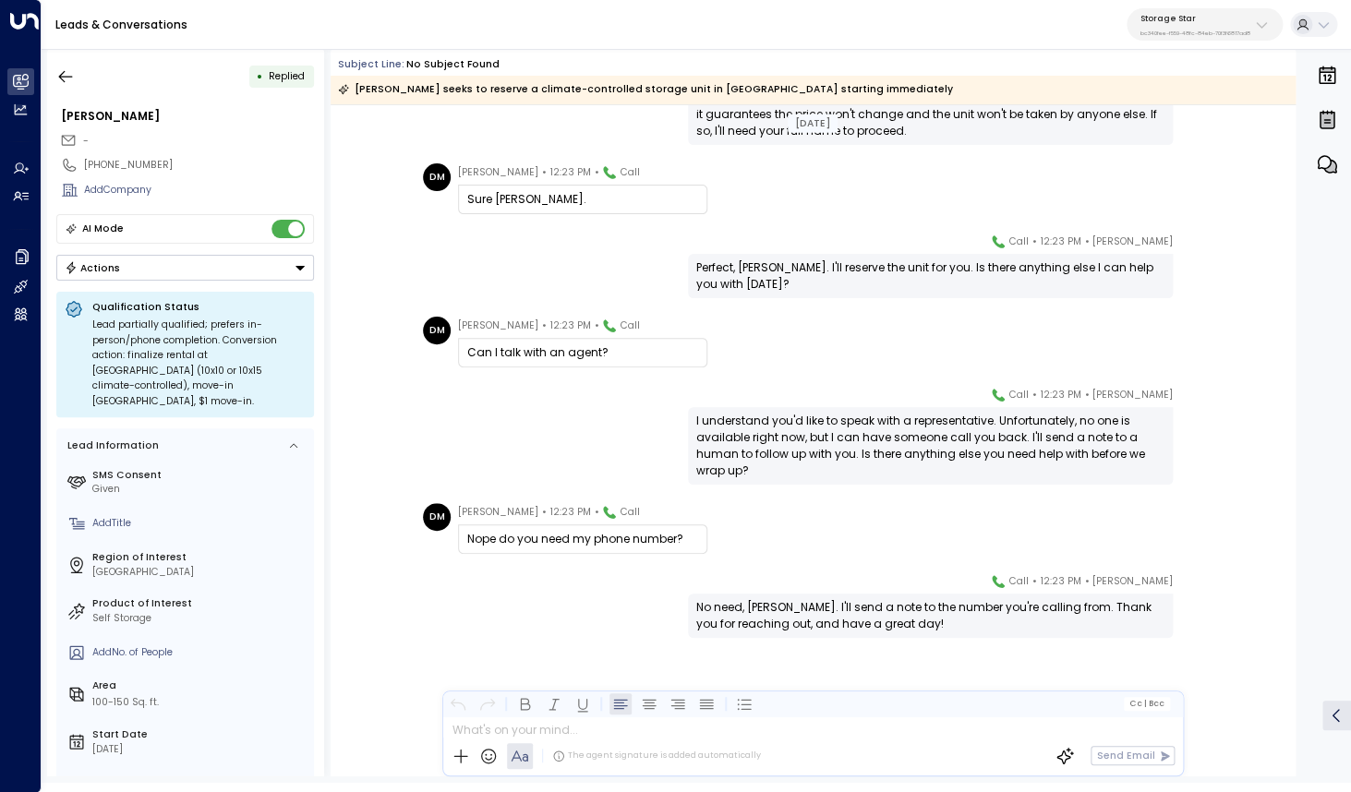
scroll to position [1890, 0]
click at [70, 68] on icon "button" at bounding box center [65, 76] width 18 height 18
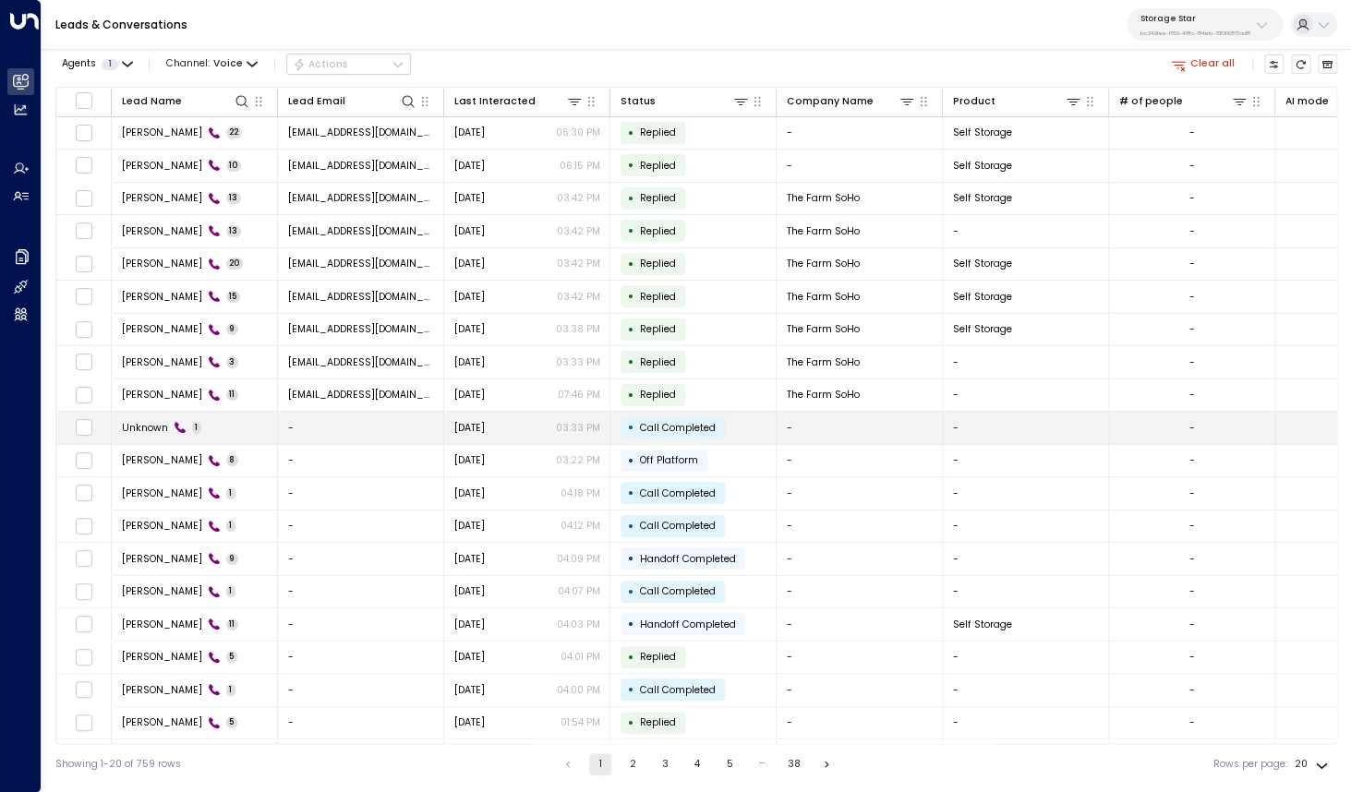
scroll to position [30, 0]
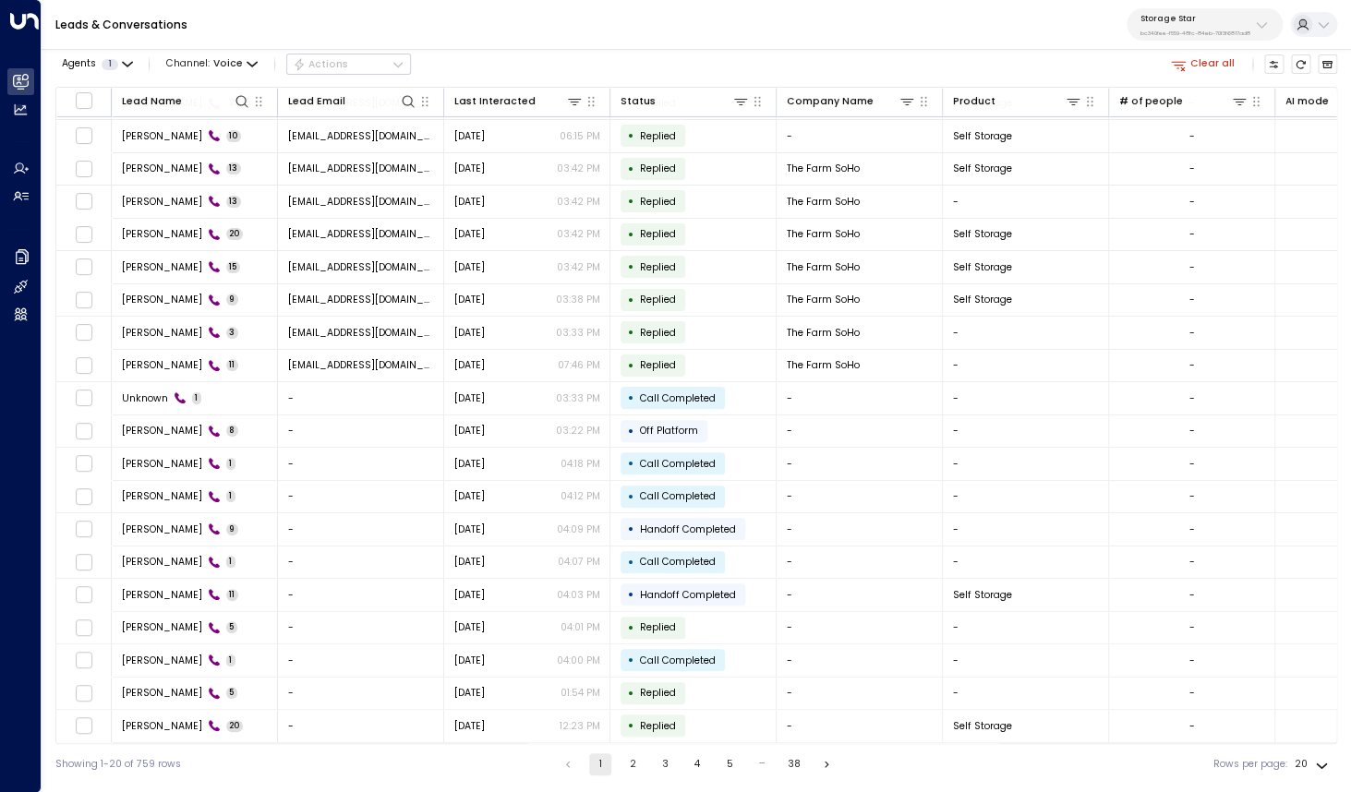
click at [627, 762] on button "2" at bounding box center [633, 765] width 22 height 22
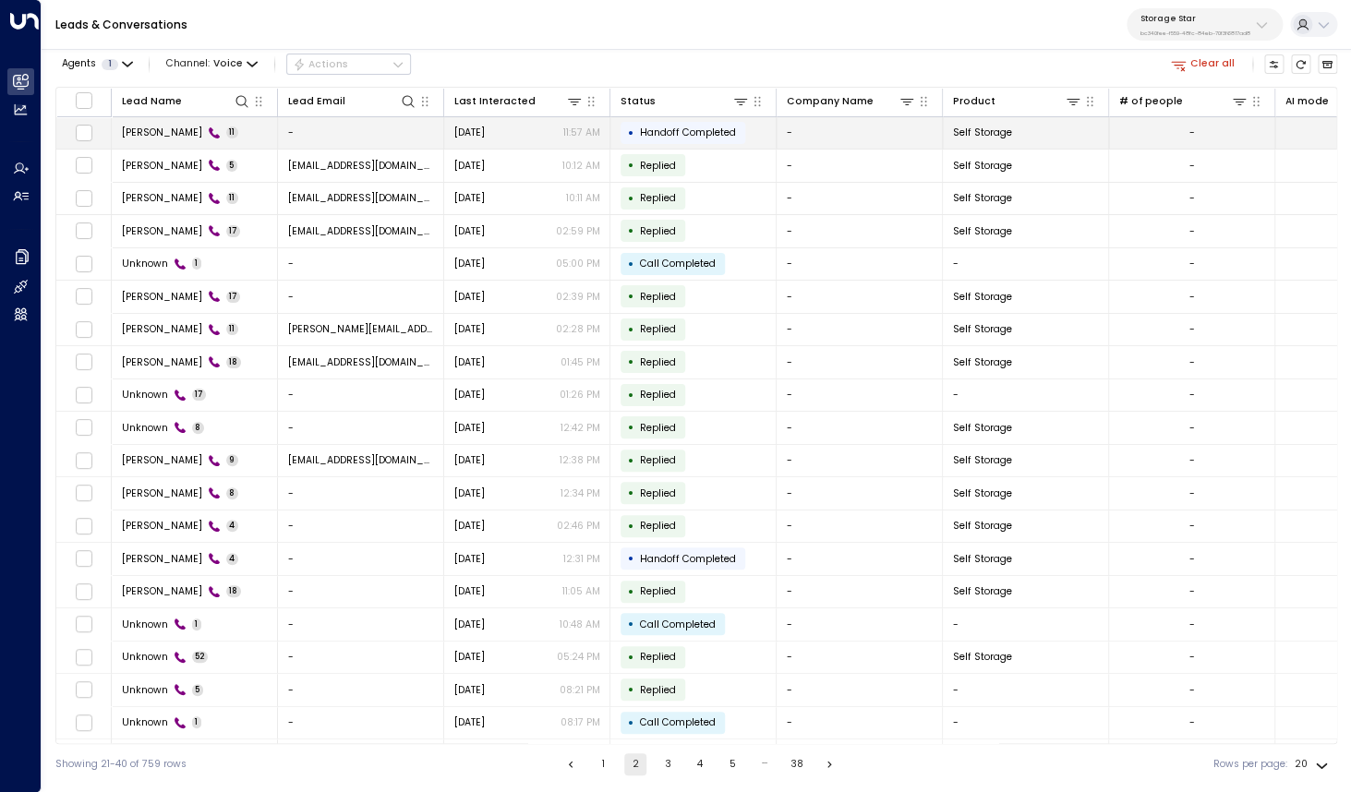
click at [154, 133] on span "[PERSON_NAME]" at bounding box center [162, 133] width 80 height 14
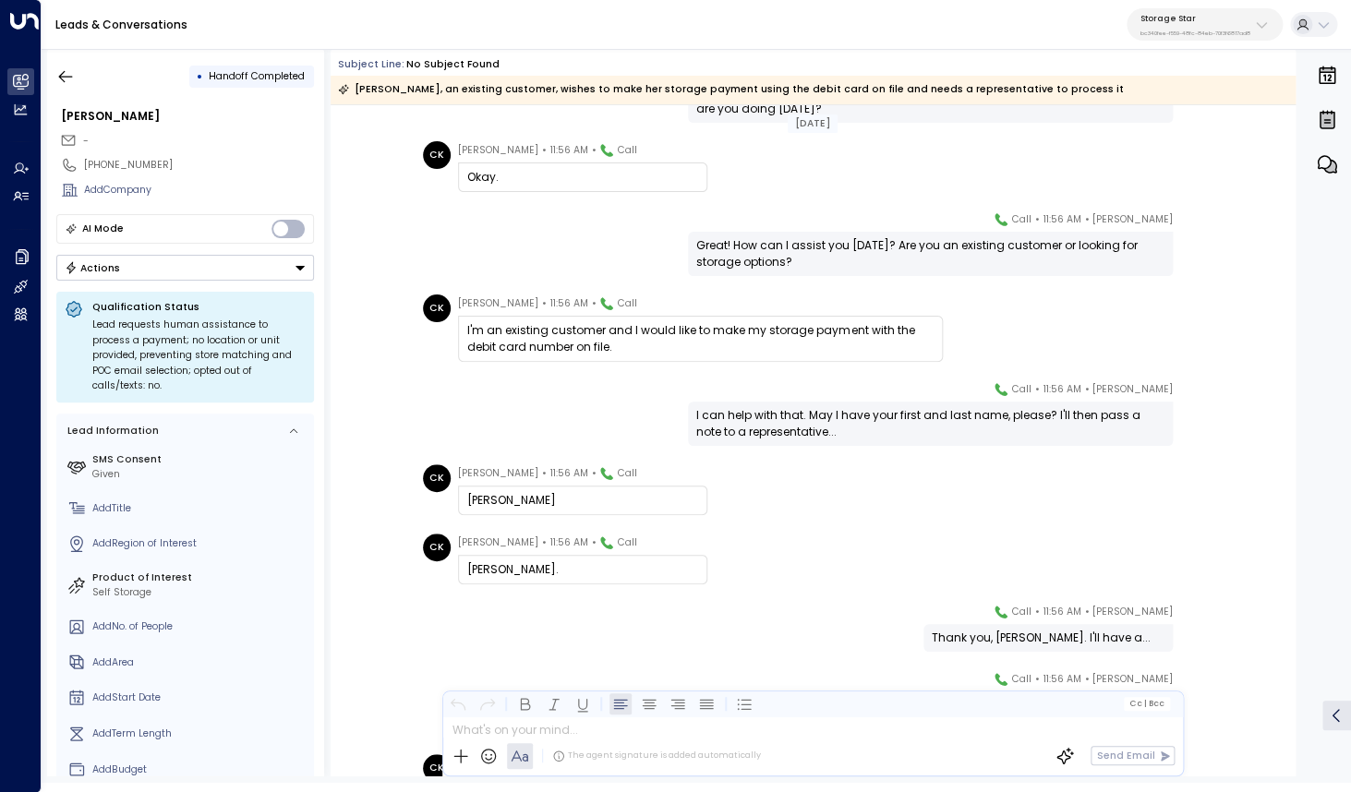
scroll to position [121, 0]
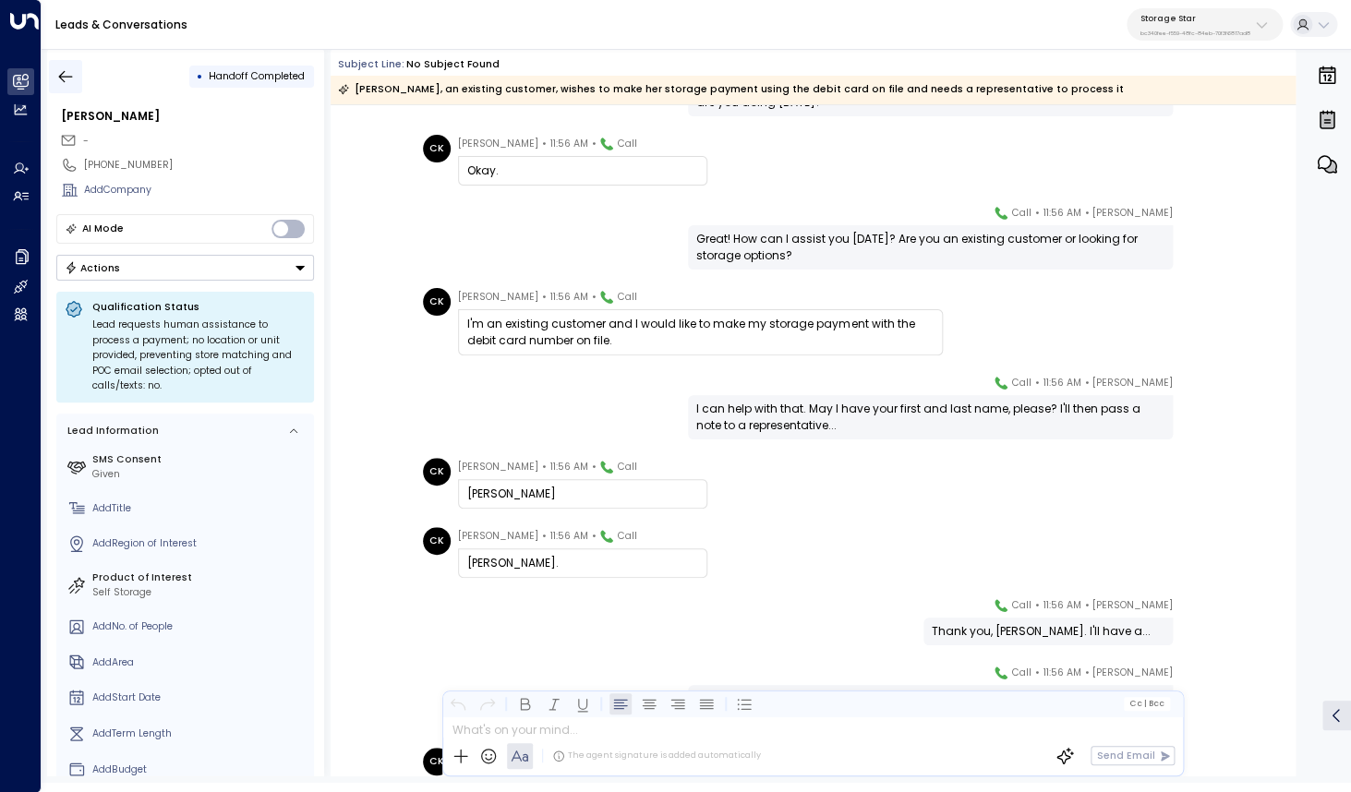
click at [62, 83] on icon "button" at bounding box center [65, 76] width 18 height 18
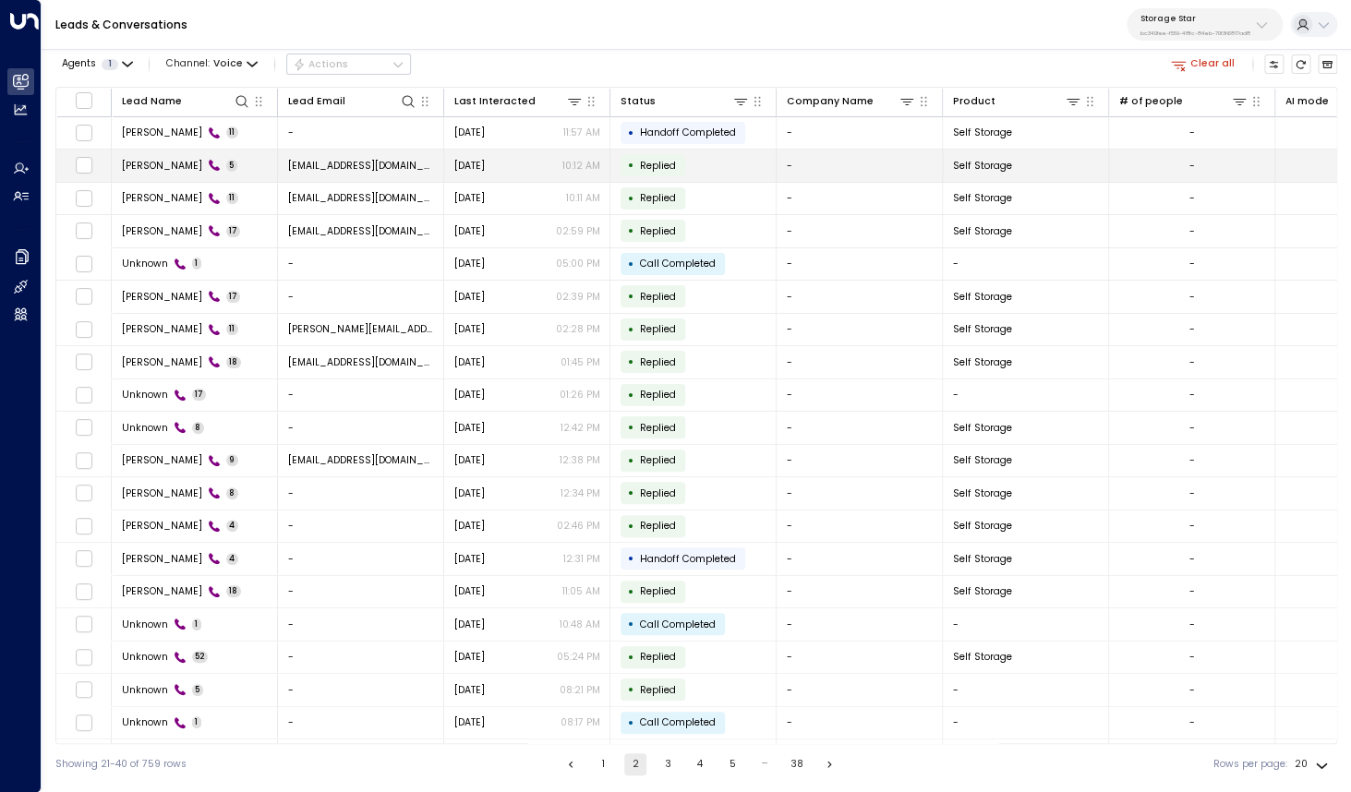
click at [161, 167] on span "[PERSON_NAME]" at bounding box center [162, 166] width 80 height 14
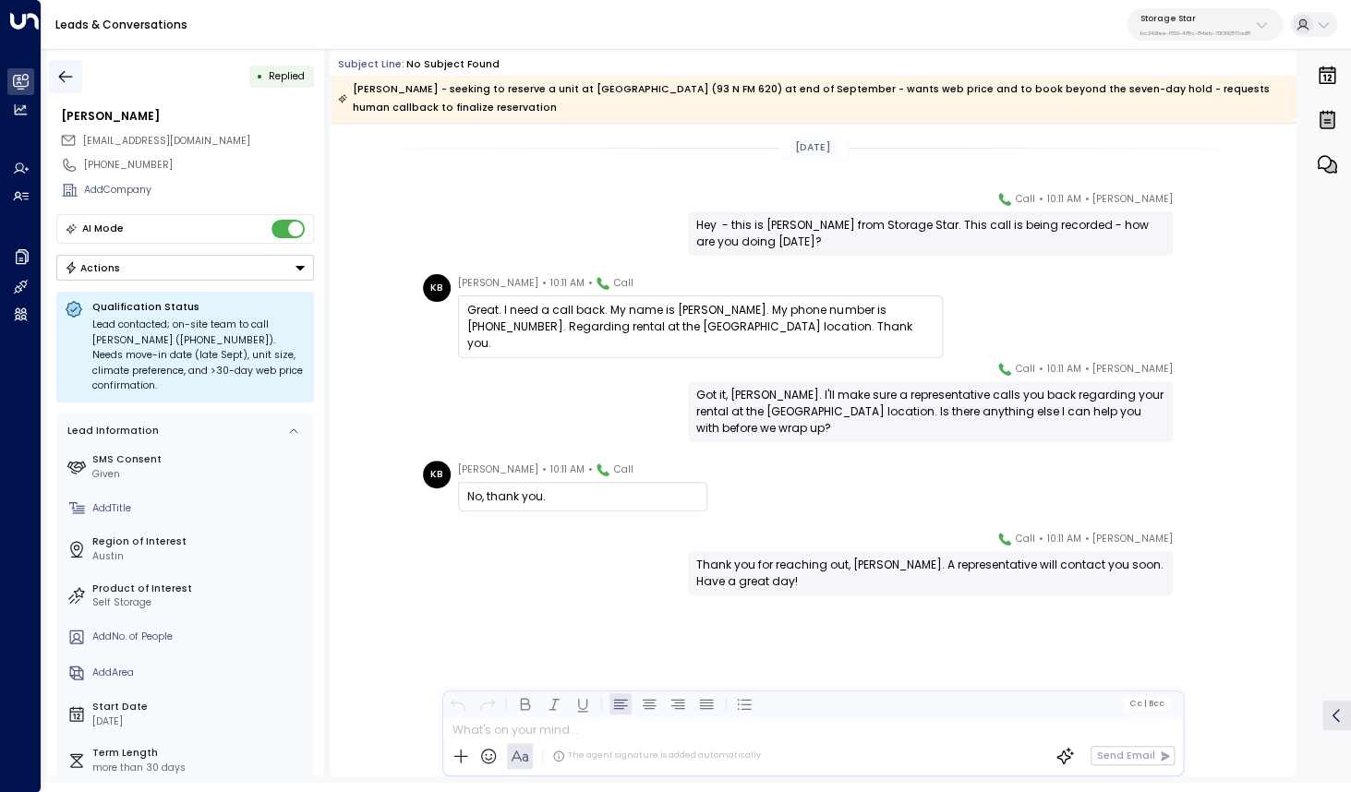
click at [74, 77] on icon "button" at bounding box center [65, 76] width 18 height 18
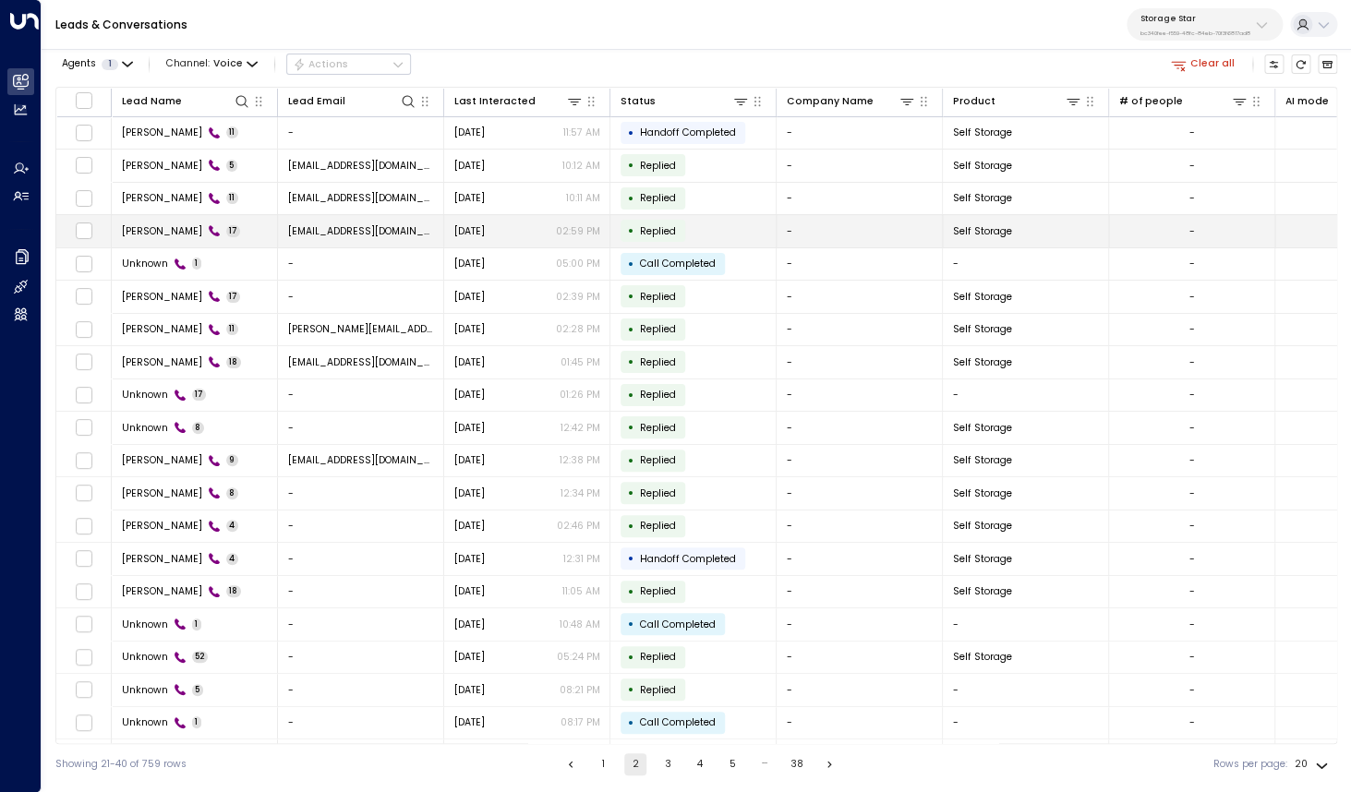
click at [153, 226] on span "[PERSON_NAME]" at bounding box center [162, 231] width 80 height 14
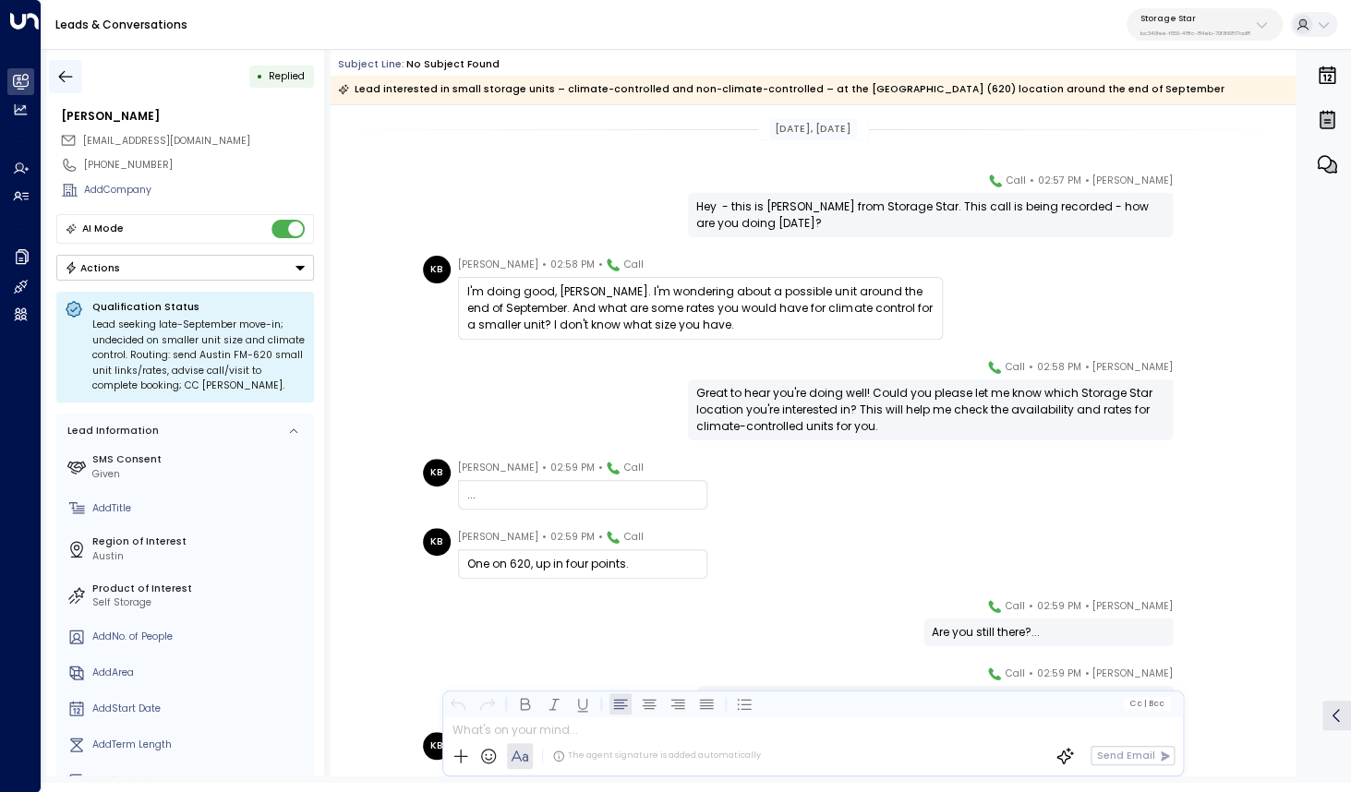
click at [66, 74] on icon "button" at bounding box center [65, 76] width 18 height 18
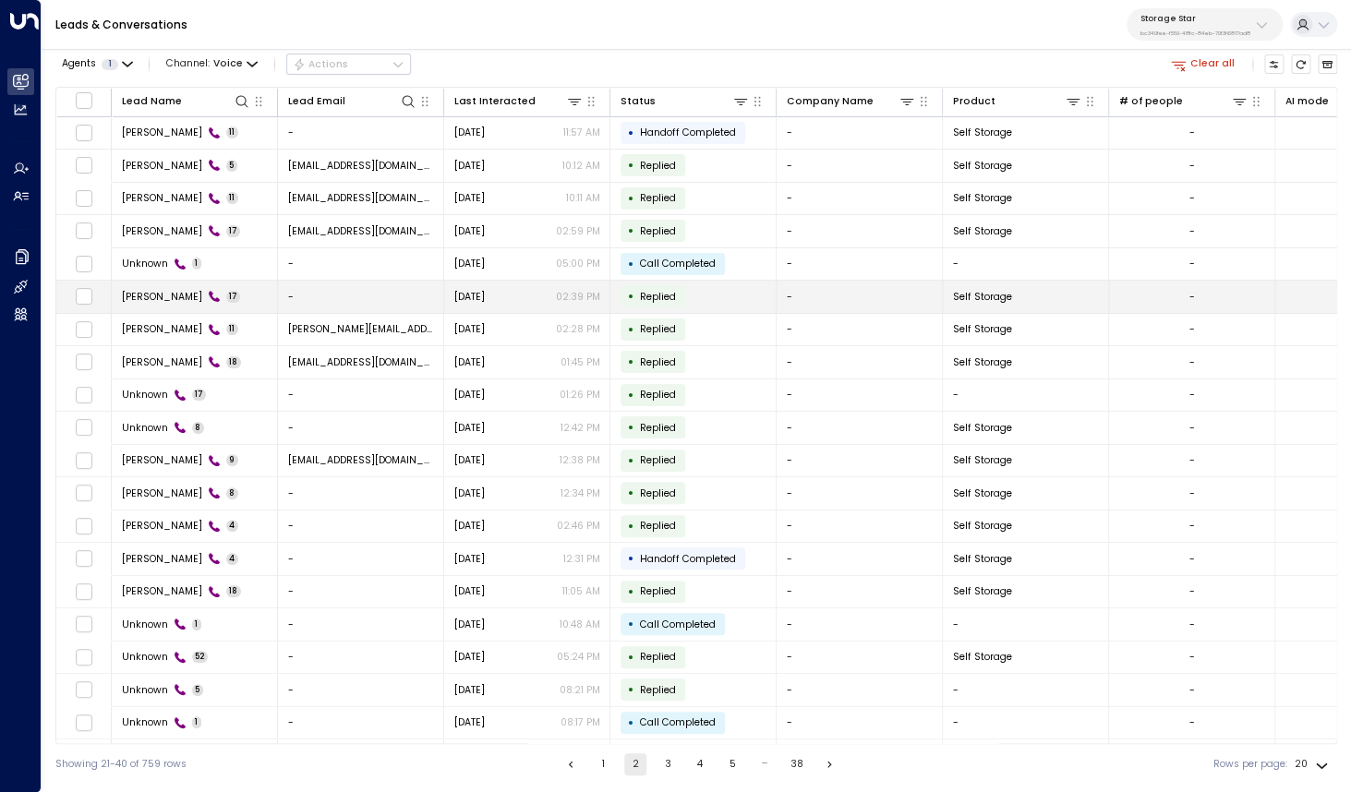
click at [164, 295] on span "[PERSON_NAME]" at bounding box center [162, 297] width 80 height 14
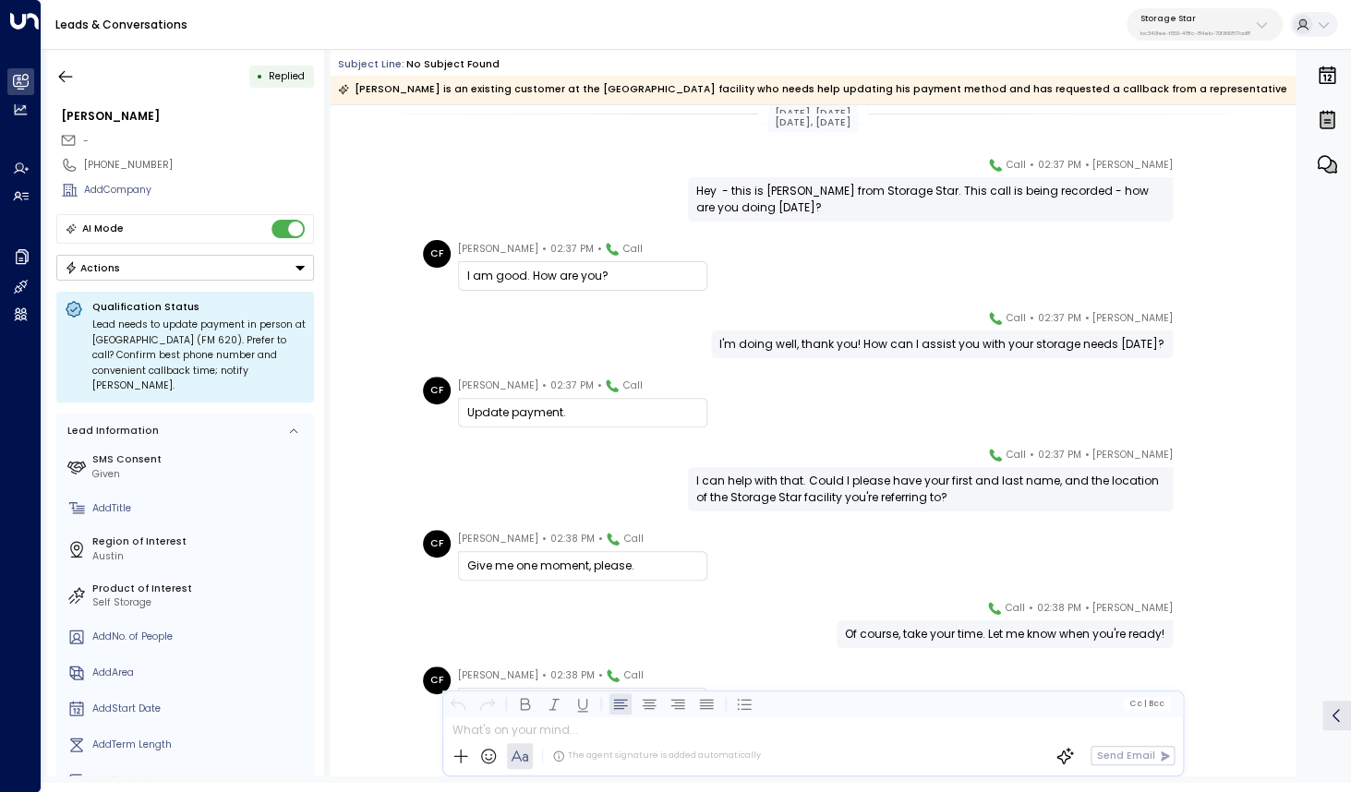
scroll to position [18, 0]
click at [65, 68] on icon "button" at bounding box center [65, 76] width 18 height 18
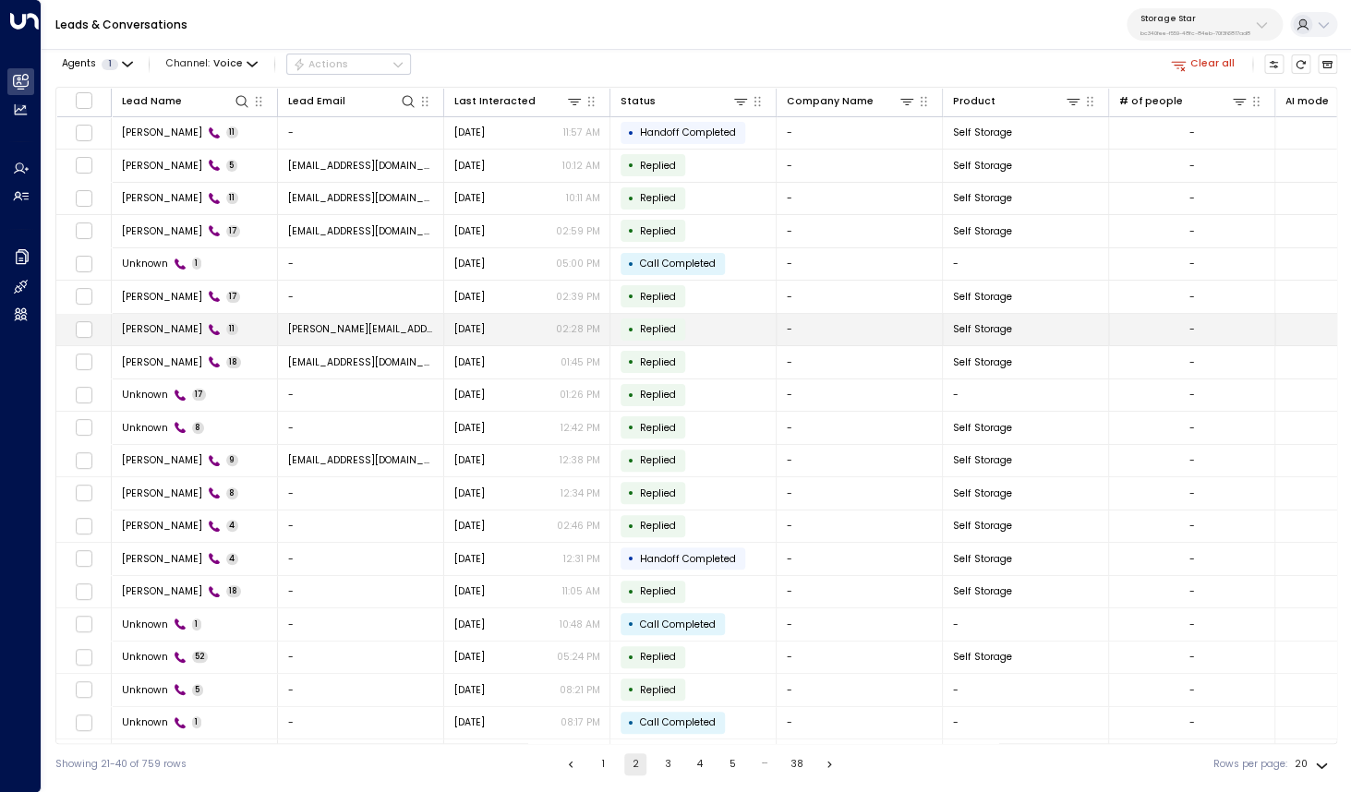
click at [142, 335] on span "[PERSON_NAME]" at bounding box center [162, 329] width 80 height 14
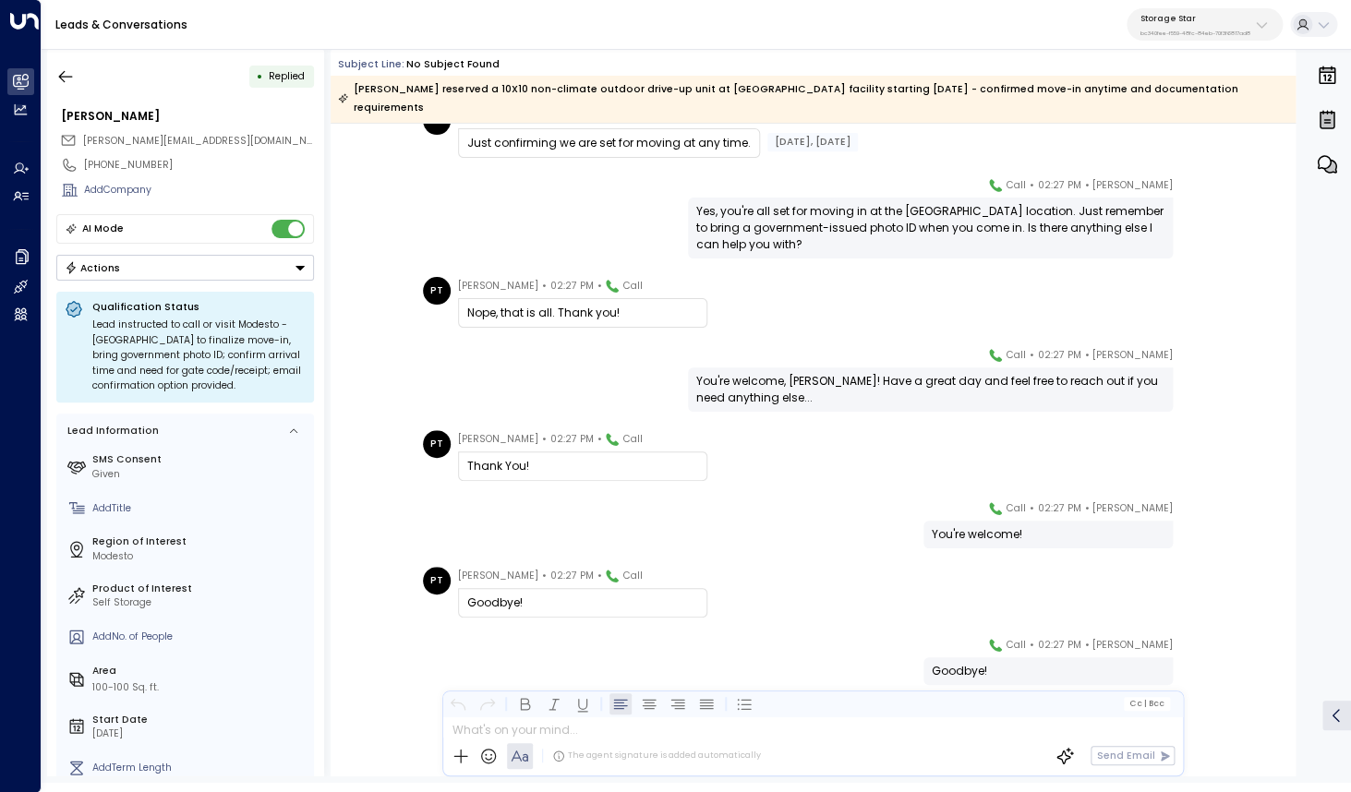
scroll to position [350, 0]
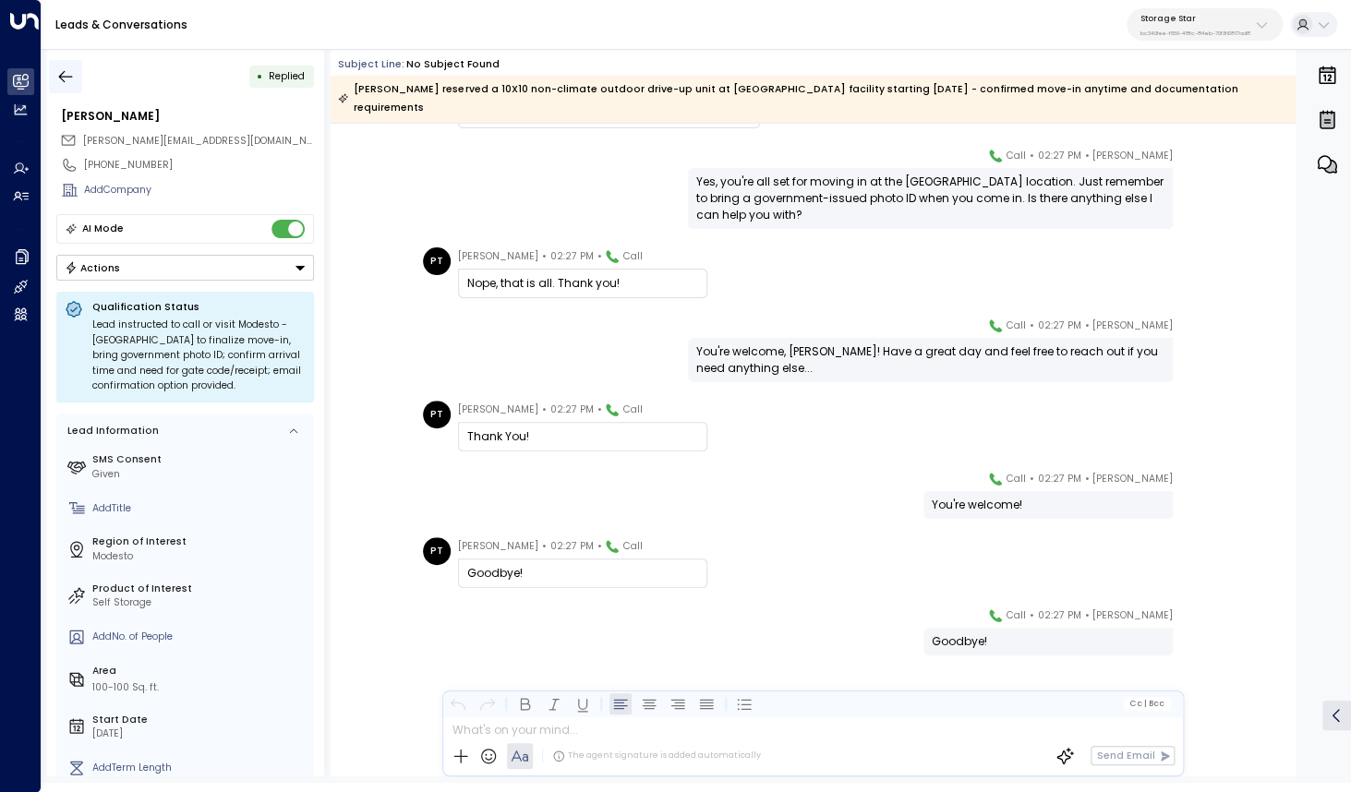
click at [70, 71] on icon "button" at bounding box center [65, 76] width 18 height 18
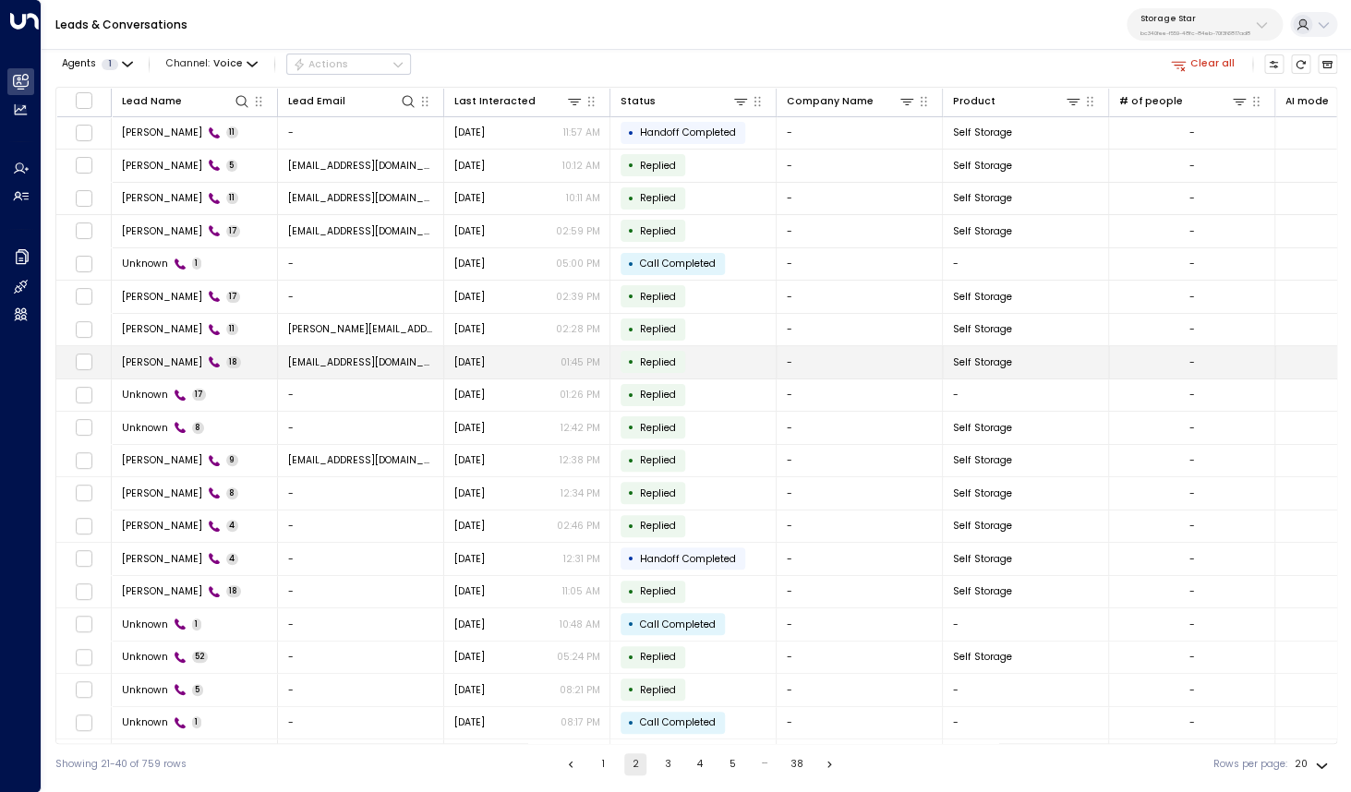
click at [171, 360] on span "[PERSON_NAME]" at bounding box center [162, 363] width 80 height 14
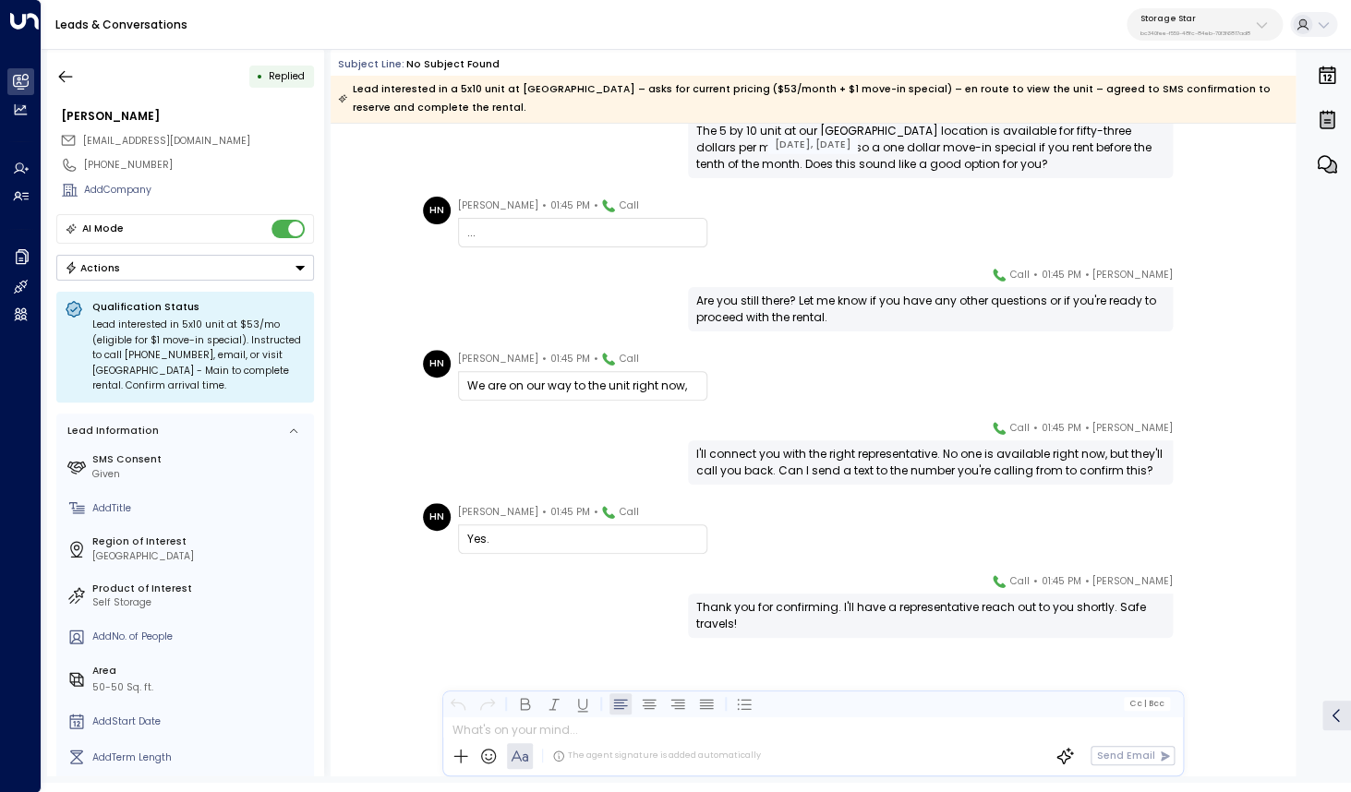
scroll to position [929, 0]
click at [60, 74] on icon "button" at bounding box center [65, 76] width 18 height 18
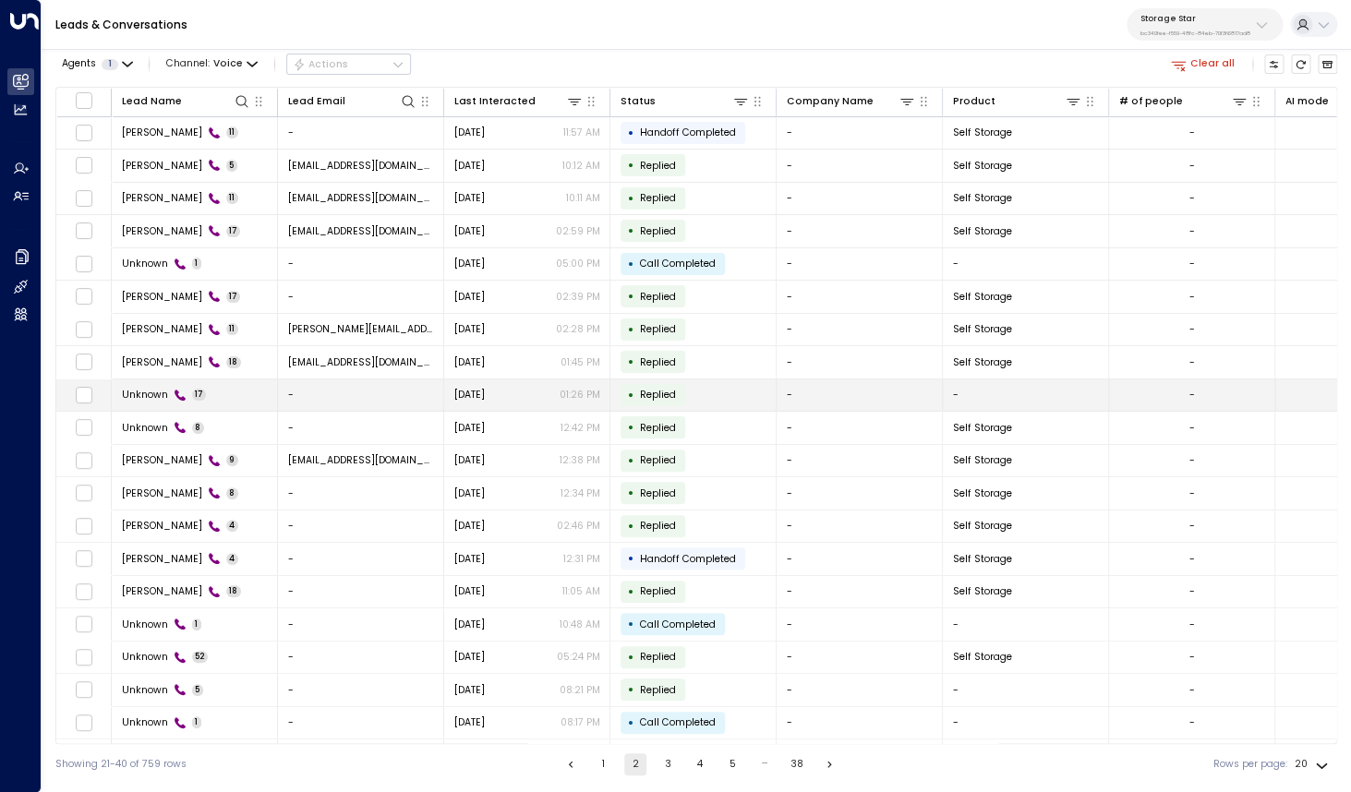
click at [160, 397] on span "Unknown" at bounding box center [145, 395] width 46 height 14
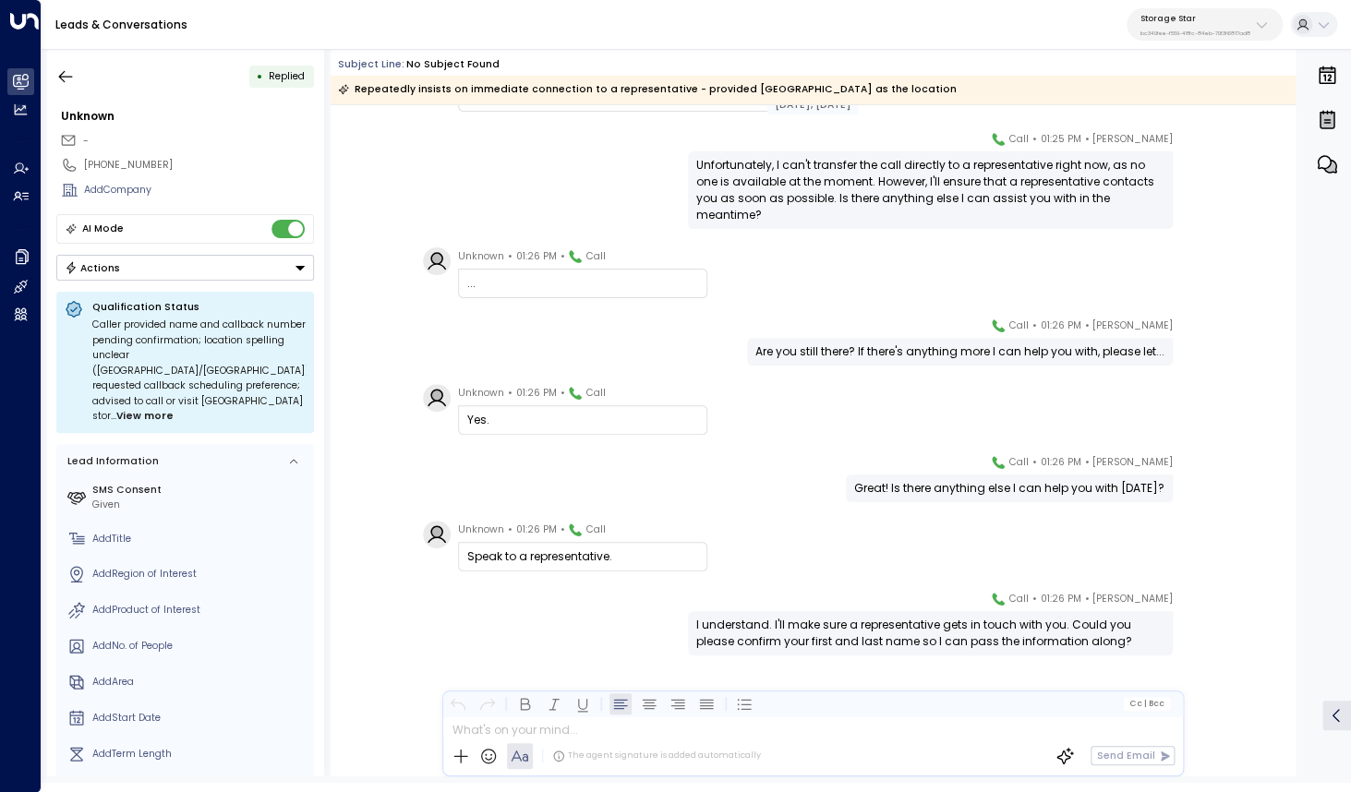
scroll to position [860, 0]
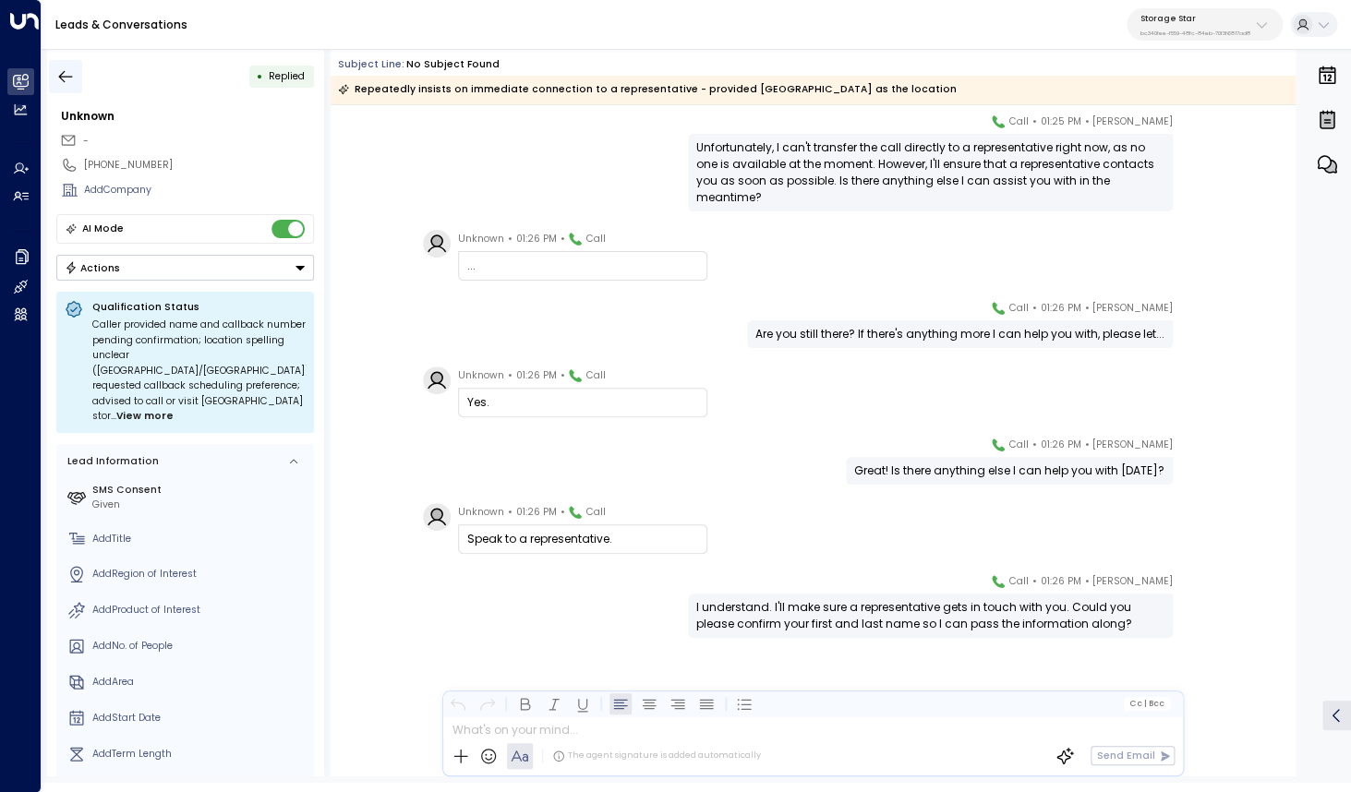
click at [79, 69] on button "button" at bounding box center [65, 76] width 33 height 33
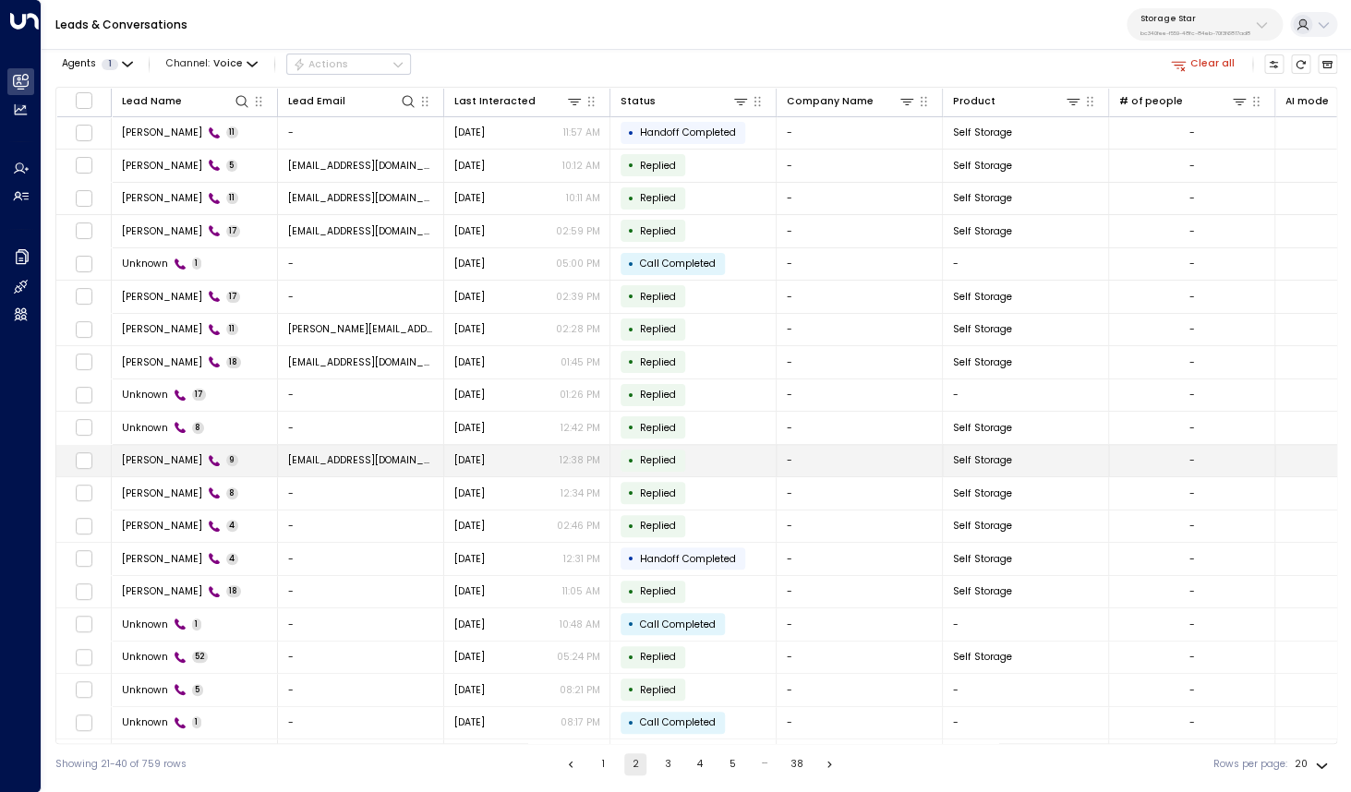
click at [166, 458] on span "[PERSON_NAME]" at bounding box center [162, 460] width 80 height 14
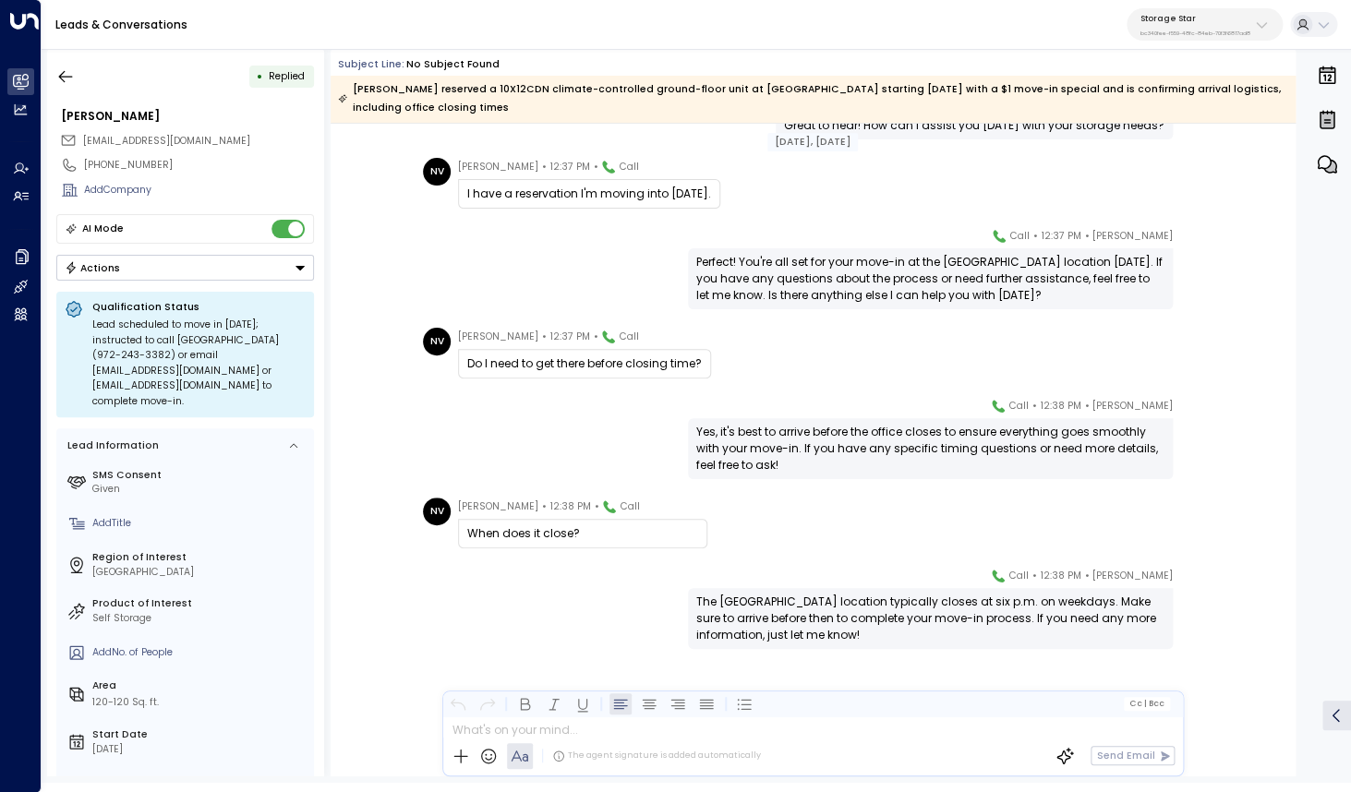
scroll to position [265, 0]
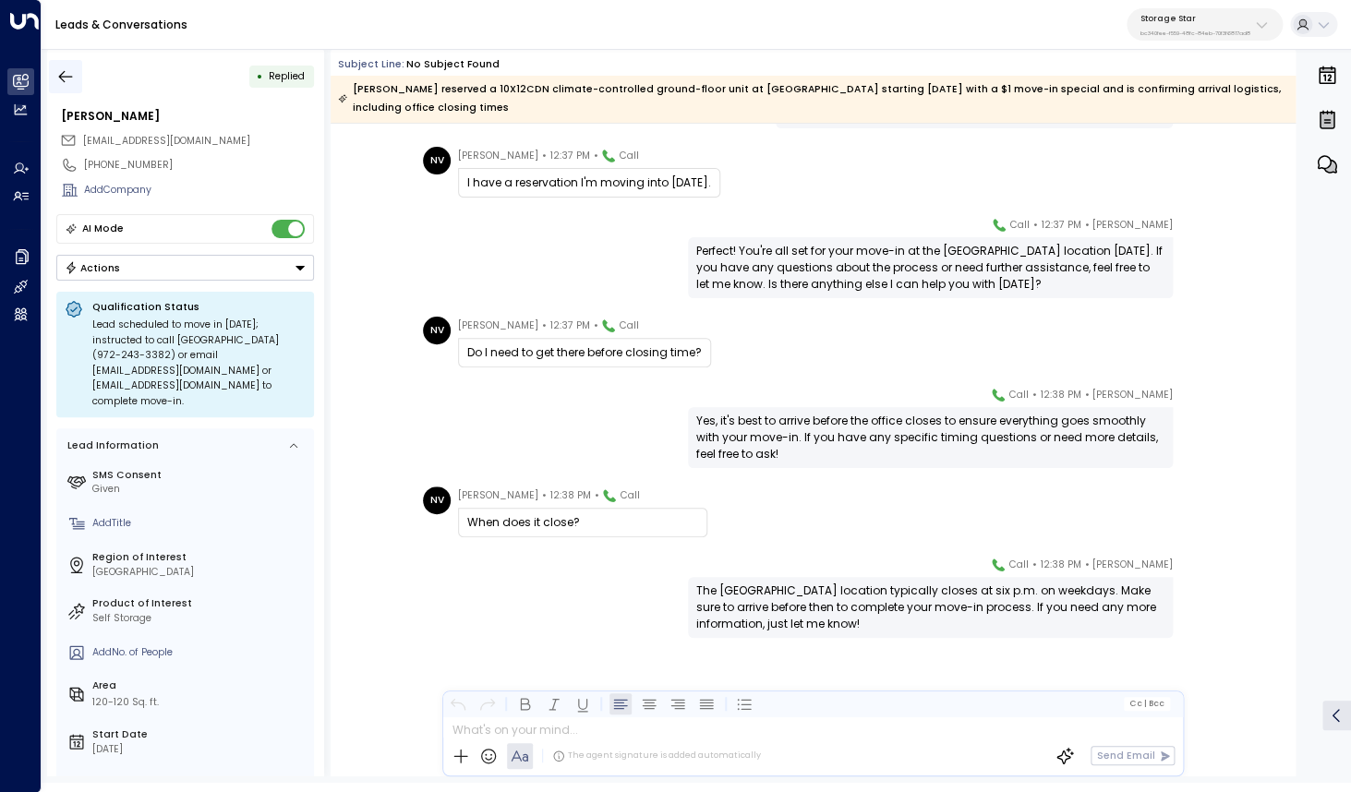
click at [62, 79] on icon "button" at bounding box center [66, 76] width 14 height 12
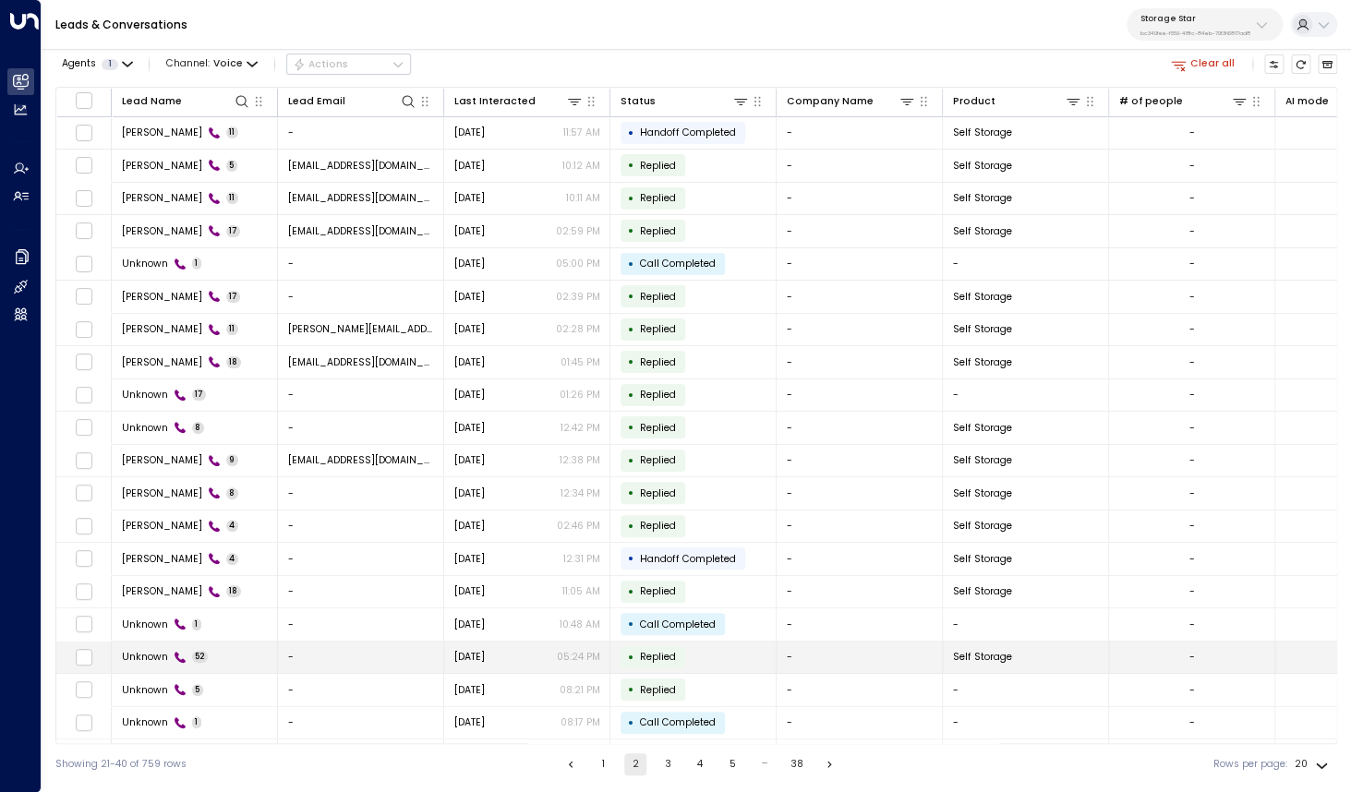
click at [160, 650] on td "Unknown 52" at bounding box center [195, 658] width 166 height 32
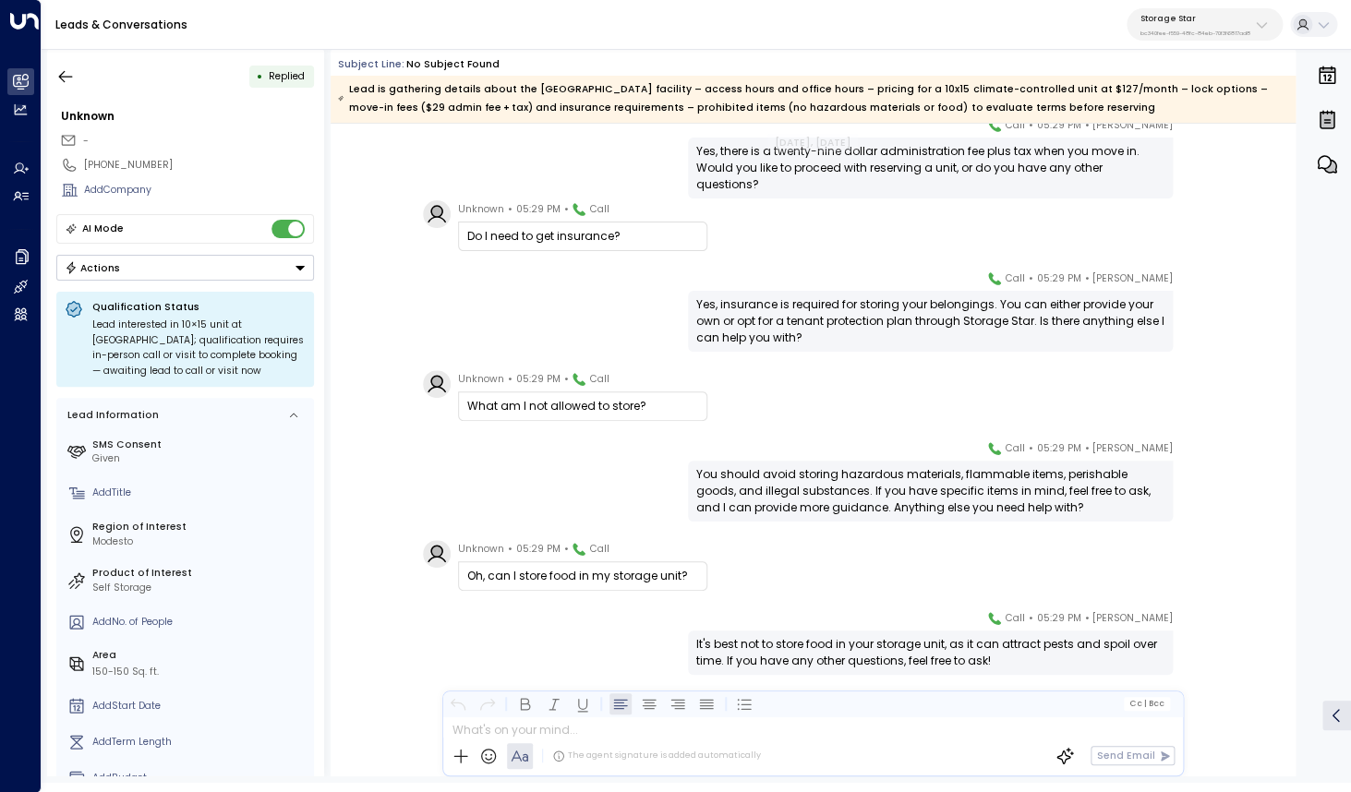
scroll to position [3735, 0]
